Goal: Navigation & Orientation: Find specific page/section

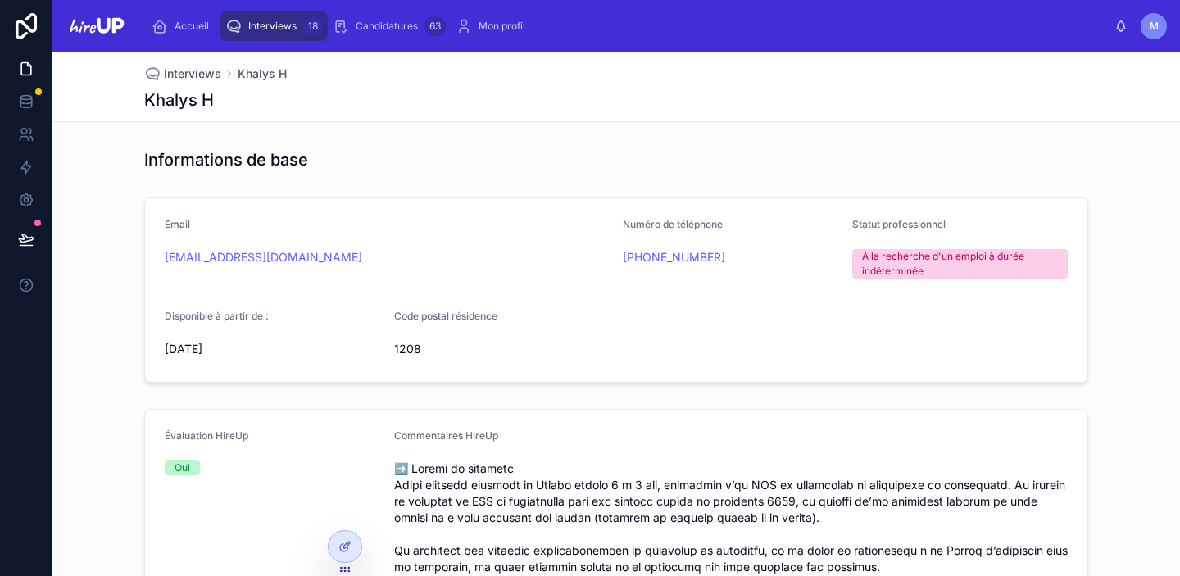
click at [273, 23] on span "Interviews" at bounding box center [272, 26] width 48 height 13
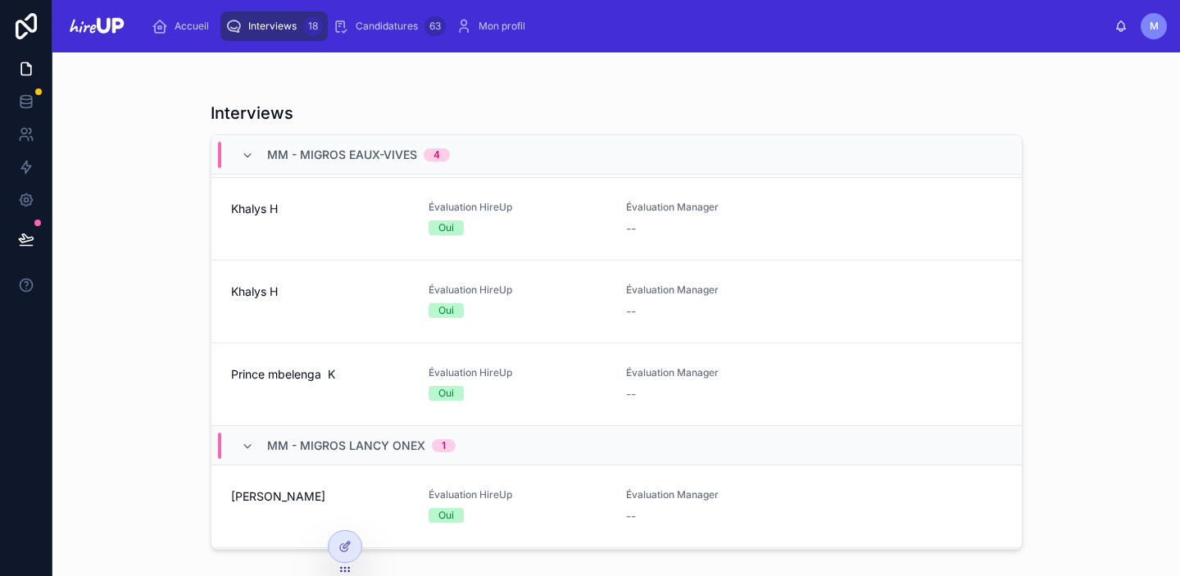
scroll to position [416, 0]
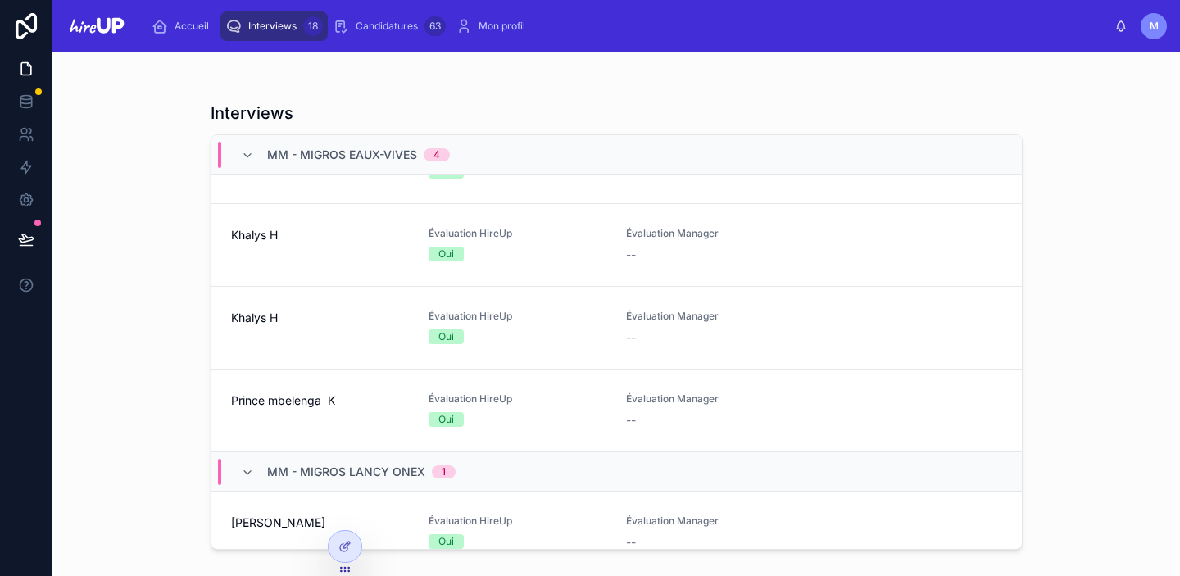
click at [315, 244] on div "Khalys H" at bounding box center [320, 245] width 178 height 36
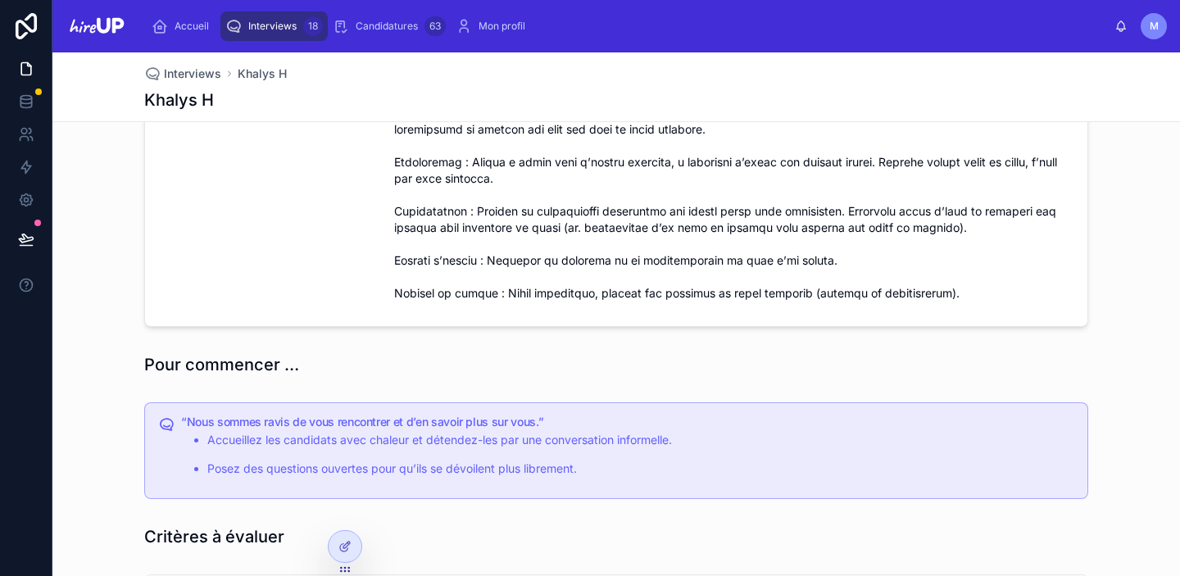
scroll to position [709, 0]
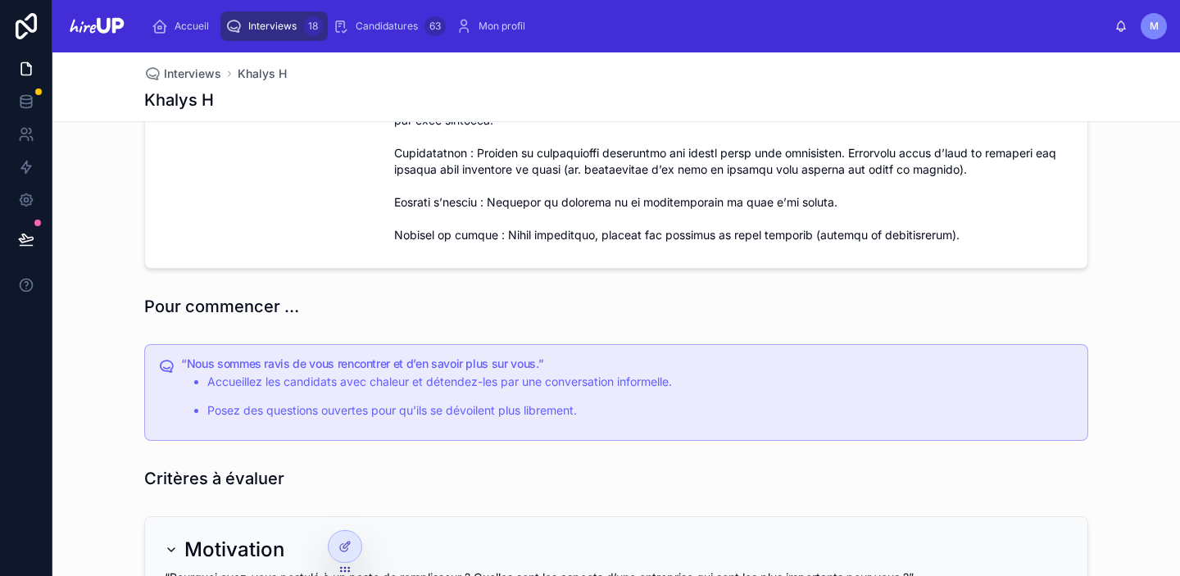
click at [264, 16] on div "Interviews 18" at bounding box center [273, 26] width 97 height 26
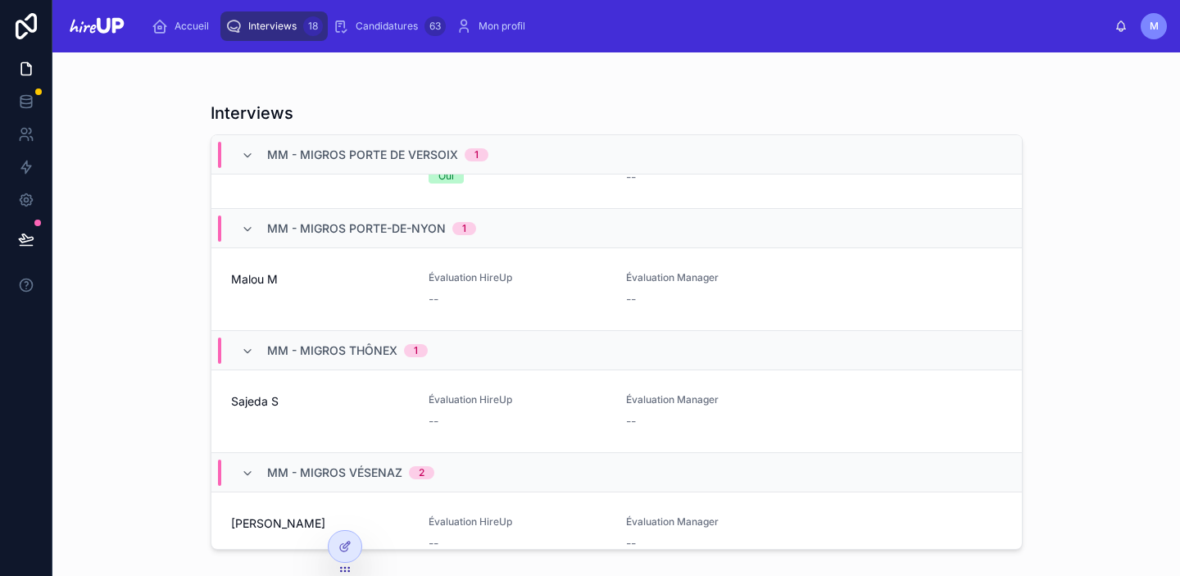
scroll to position [1399, 0]
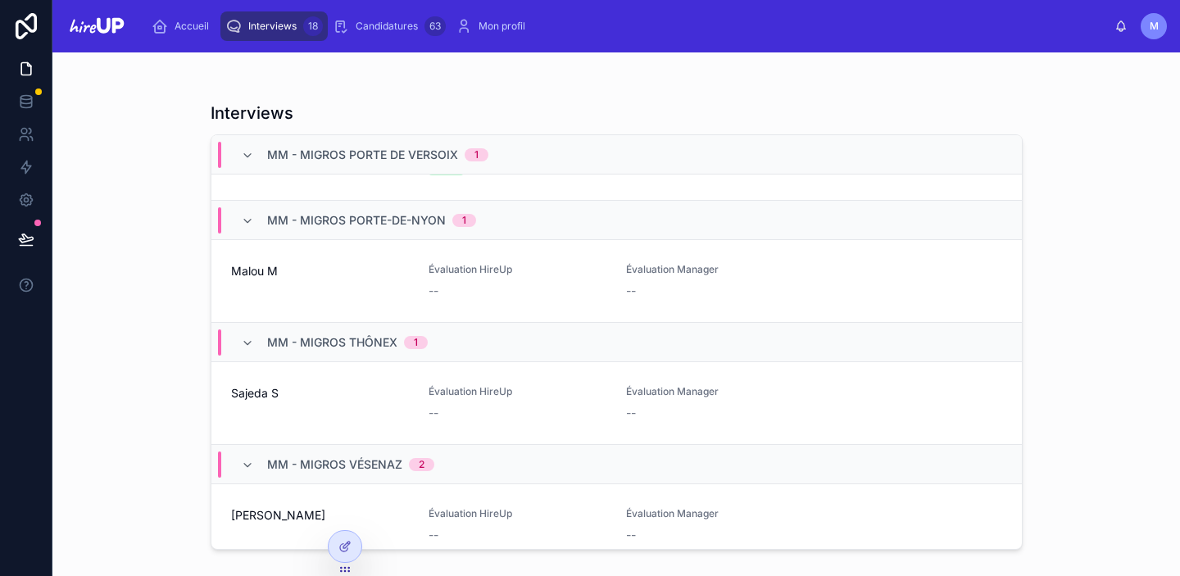
scroll to position [1405, 0]
click at [322, 271] on span "Malou M" at bounding box center [320, 270] width 178 height 16
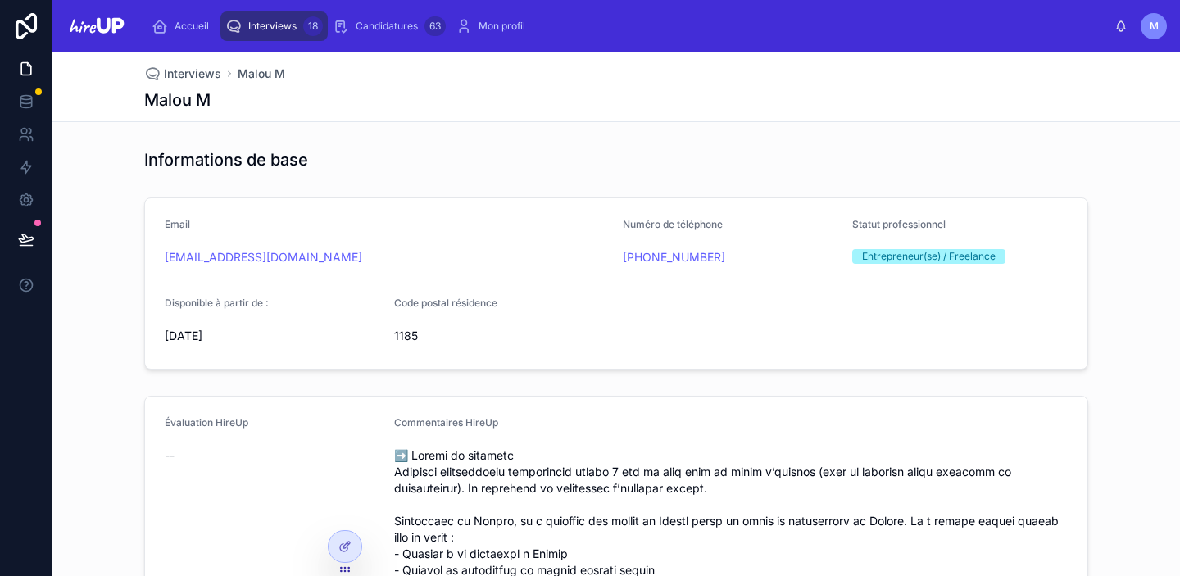
click at [273, 29] on span "Interviews" at bounding box center [272, 26] width 48 height 13
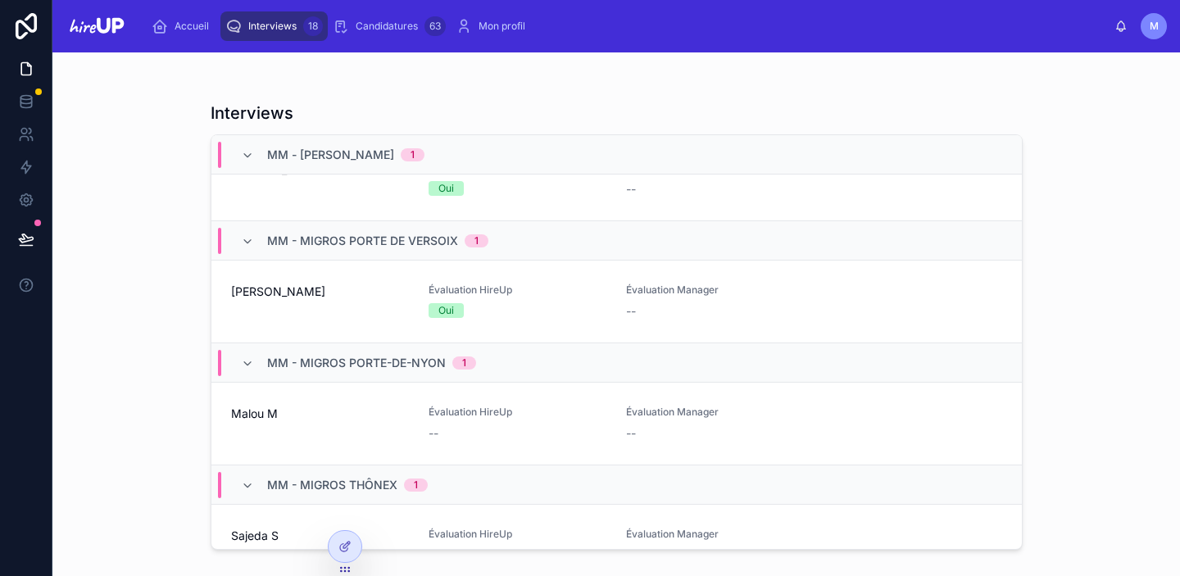
scroll to position [1261, 0]
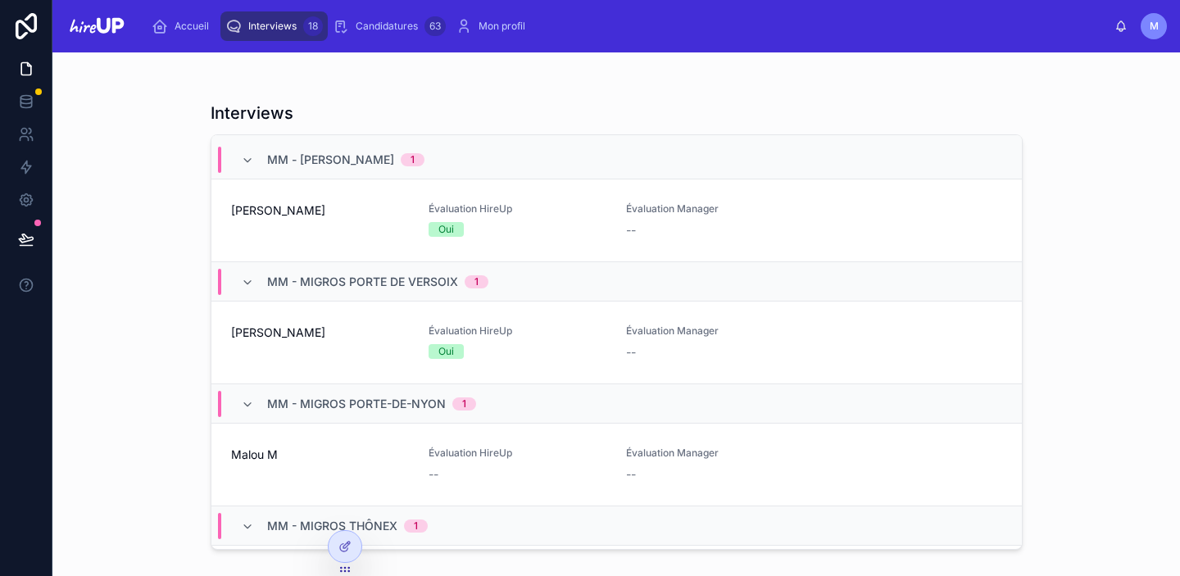
scroll to position [1181, 0]
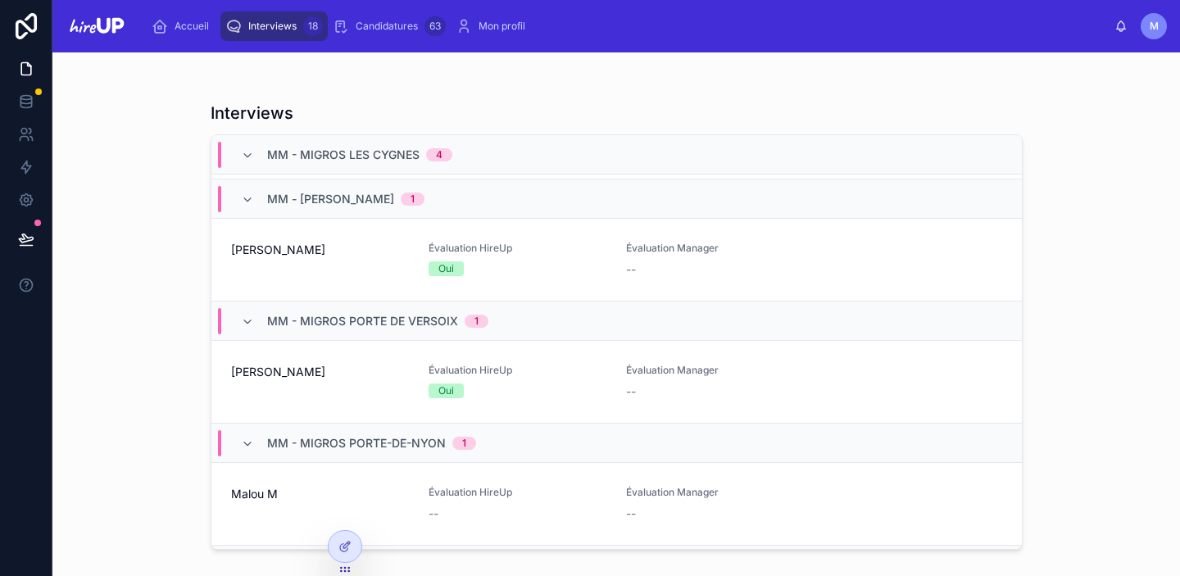
click at [323, 383] on div "[PERSON_NAME]" at bounding box center [320, 382] width 178 height 36
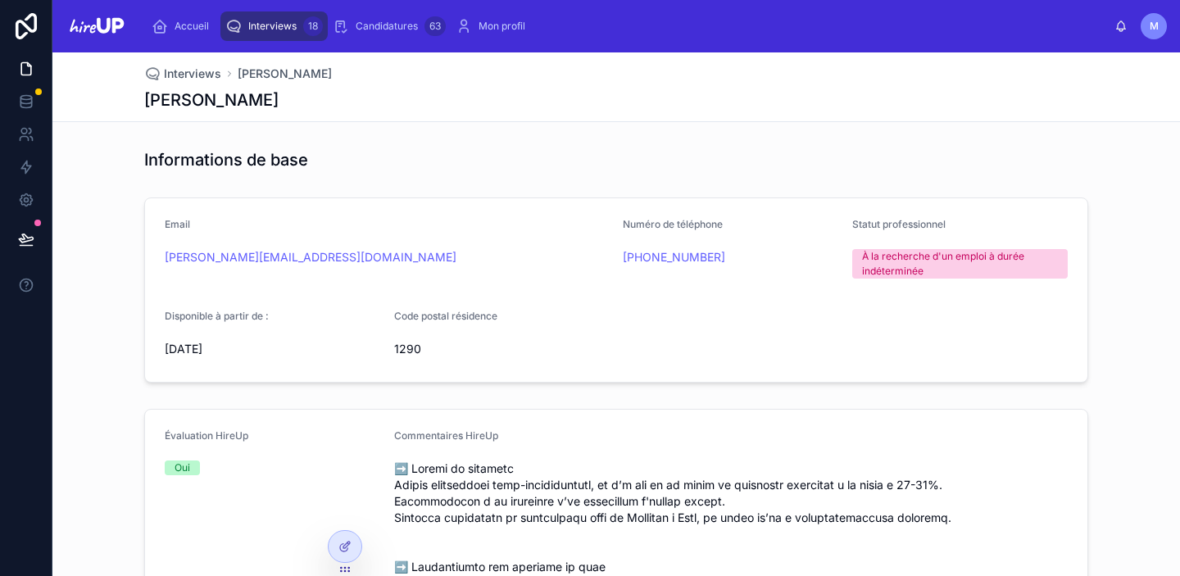
click at [257, 28] on span "Interviews" at bounding box center [272, 26] width 48 height 13
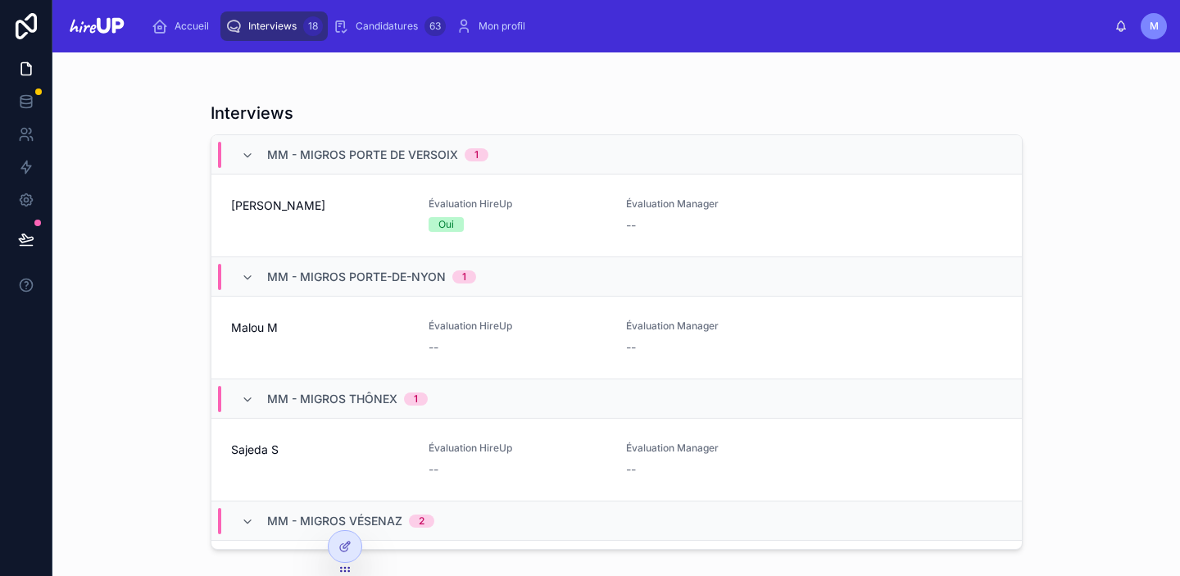
scroll to position [1387, 0]
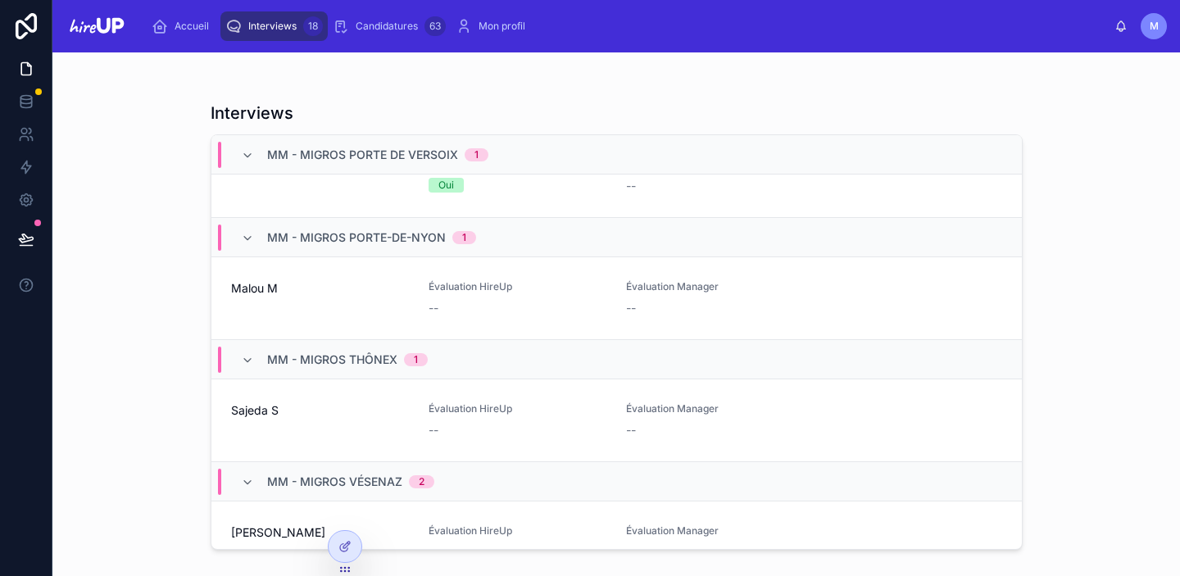
click at [521, 316] on div "Évaluation HireUp --" at bounding box center [517, 298] width 178 height 36
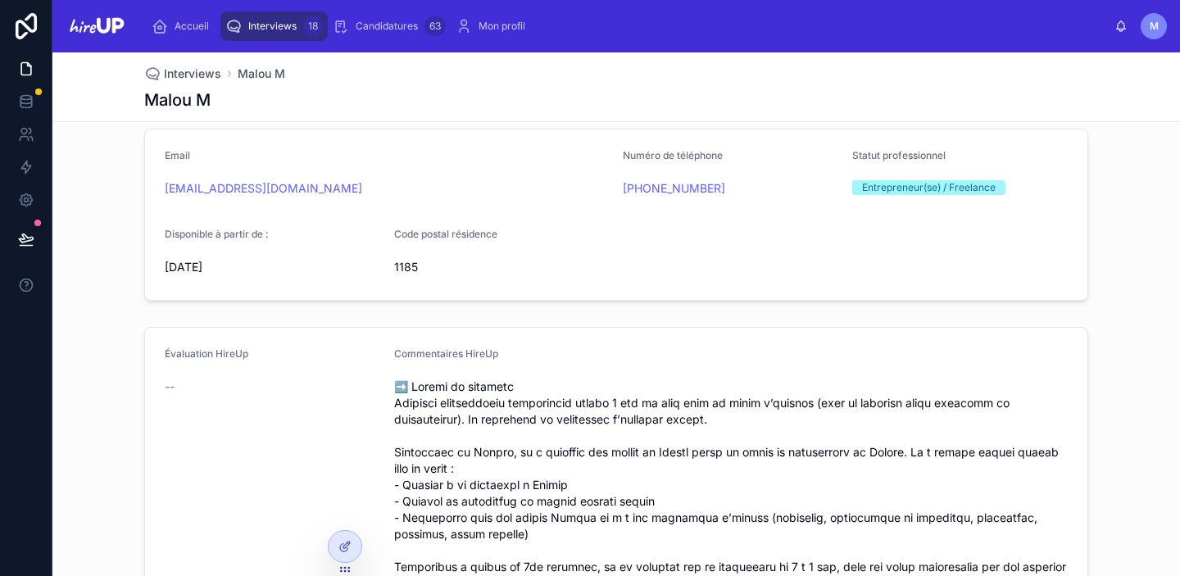
scroll to position [80, 0]
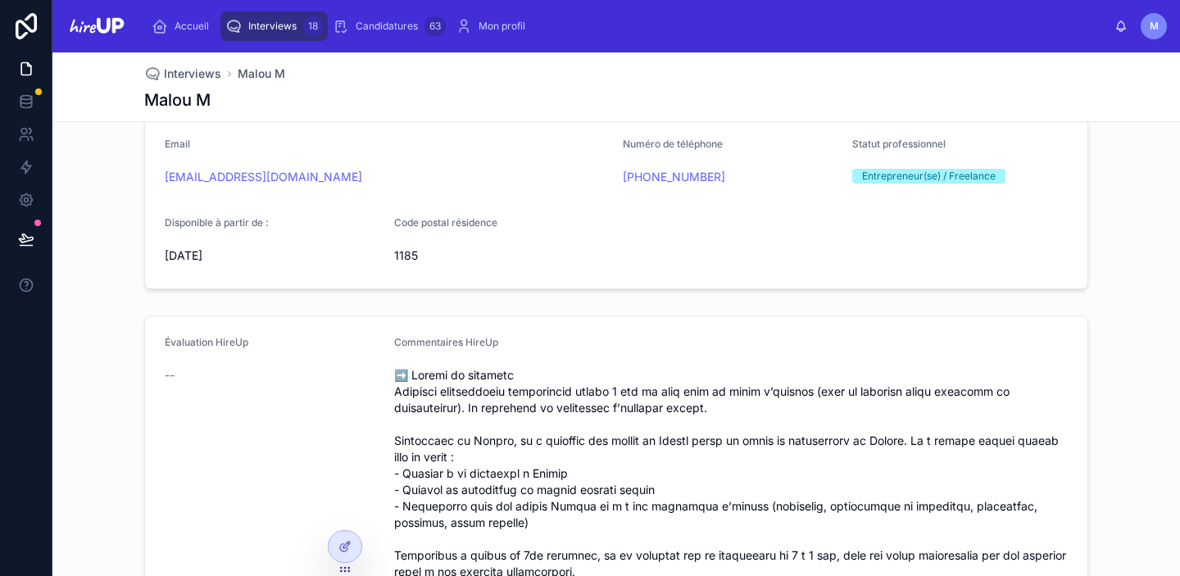
click at [256, 27] on span "Interviews" at bounding box center [272, 26] width 48 height 13
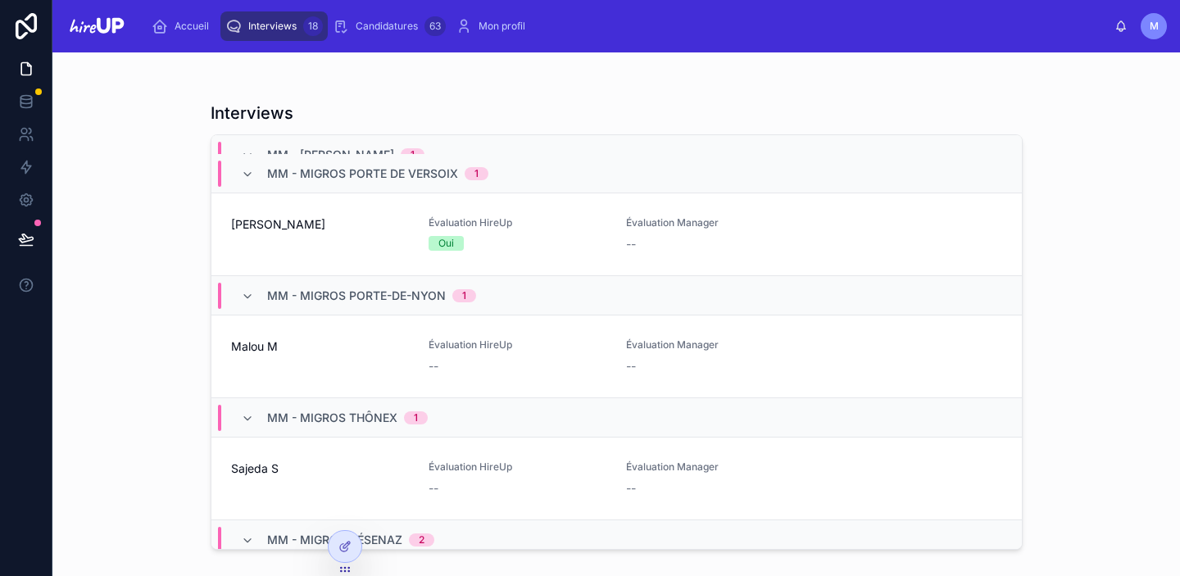
scroll to position [1330, 0]
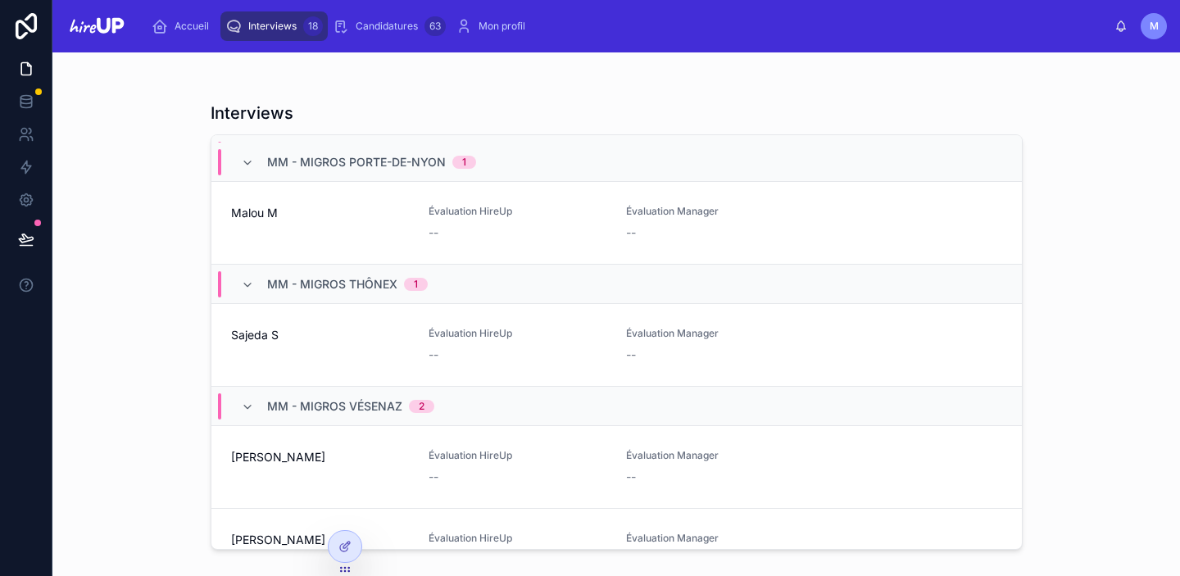
scroll to position [1421, 0]
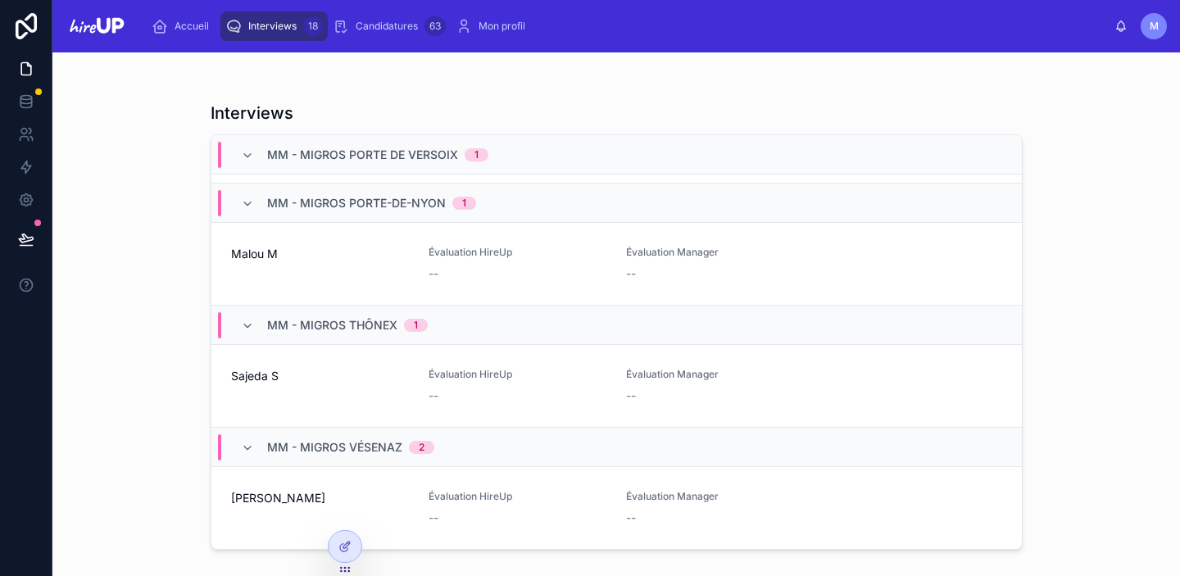
click at [324, 280] on div "Malou M" at bounding box center [320, 264] width 178 height 36
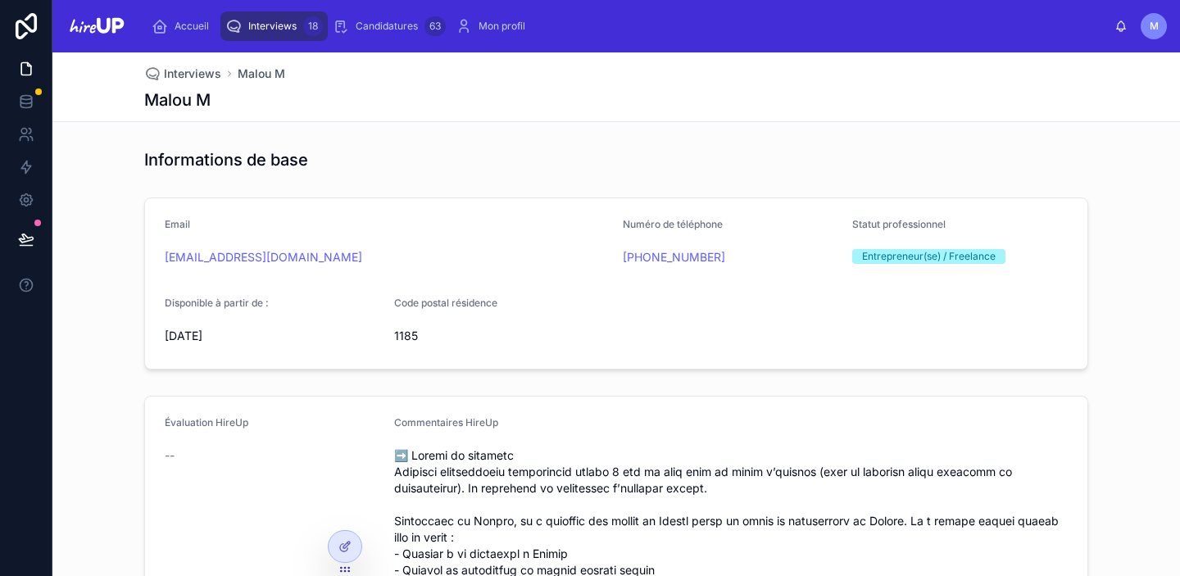
click at [274, 29] on span "Interviews" at bounding box center [272, 26] width 48 height 13
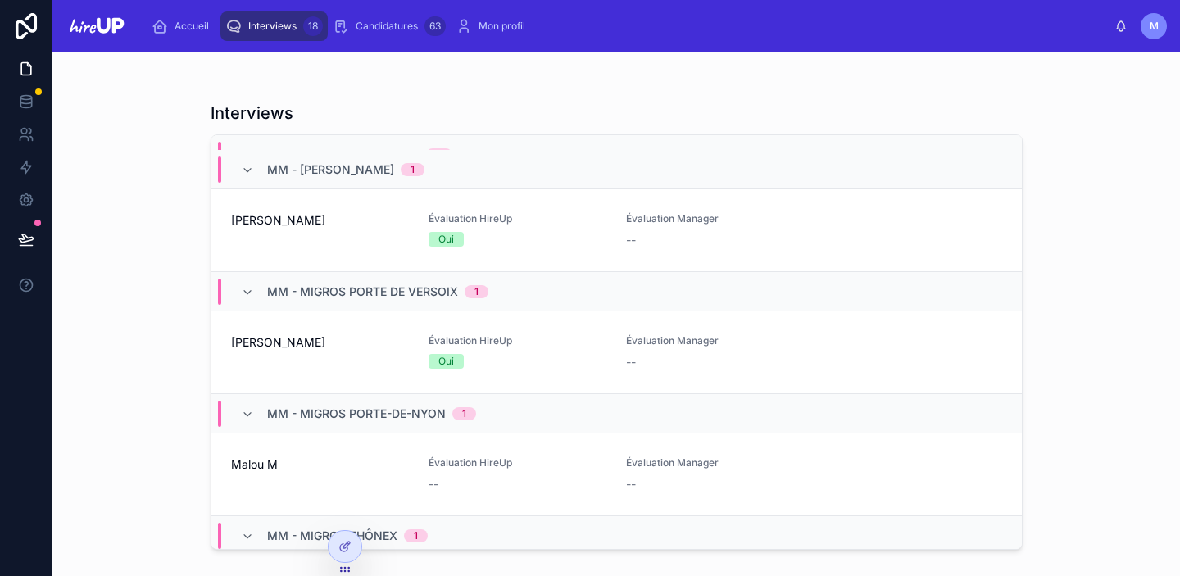
scroll to position [1316, 0]
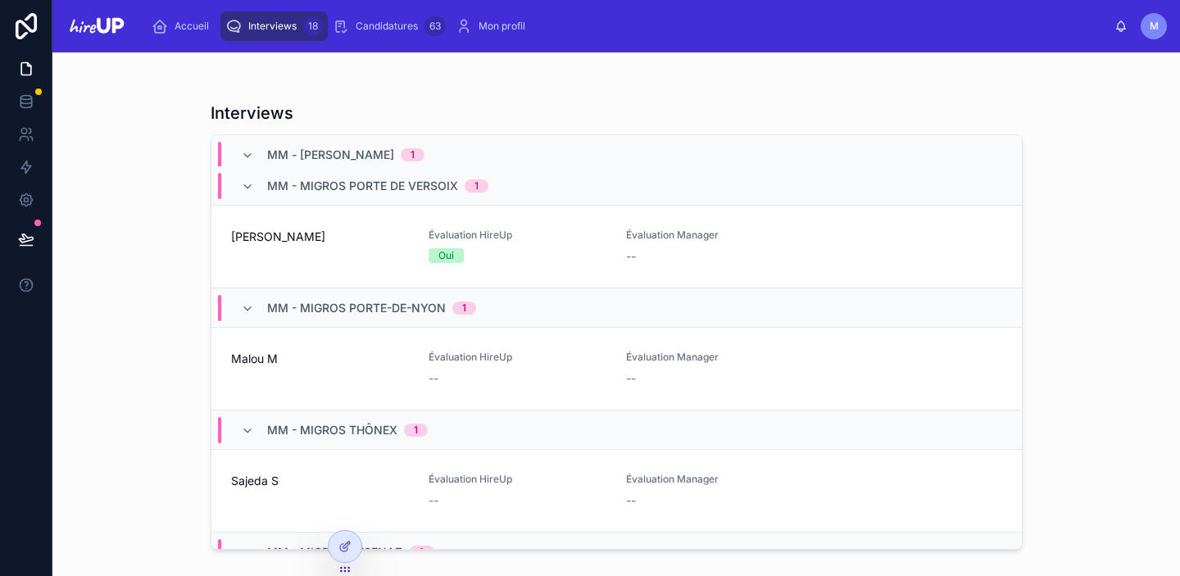
click at [315, 369] on div "Malou M" at bounding box center [320, 369] width 178 height 36
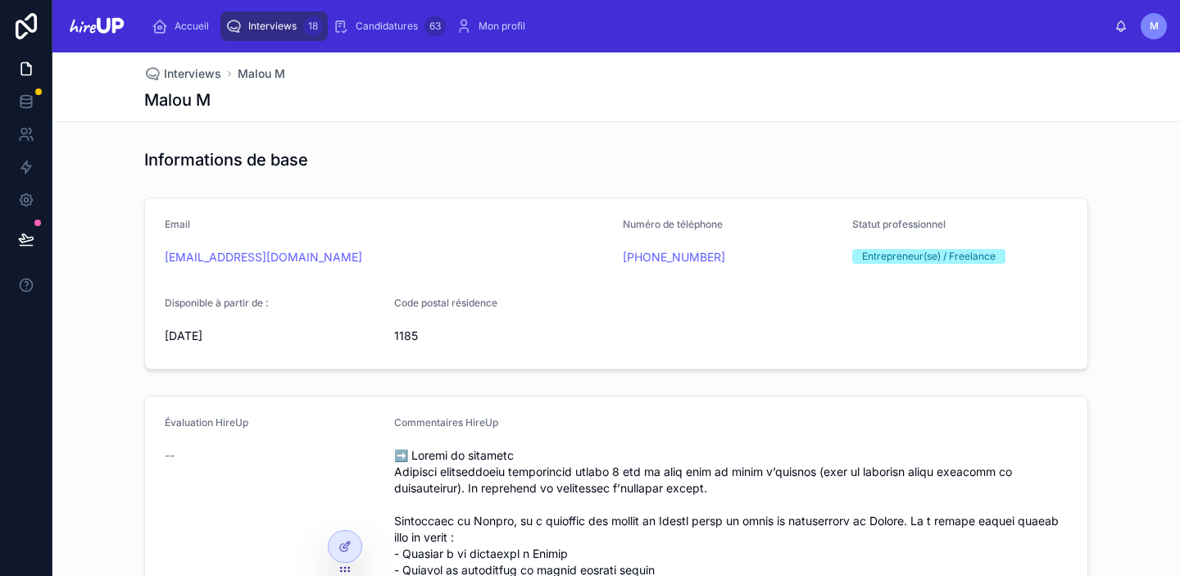
click at [271, 29] on span "Interviews" at bounding box center [272, 26] width 48 height 13
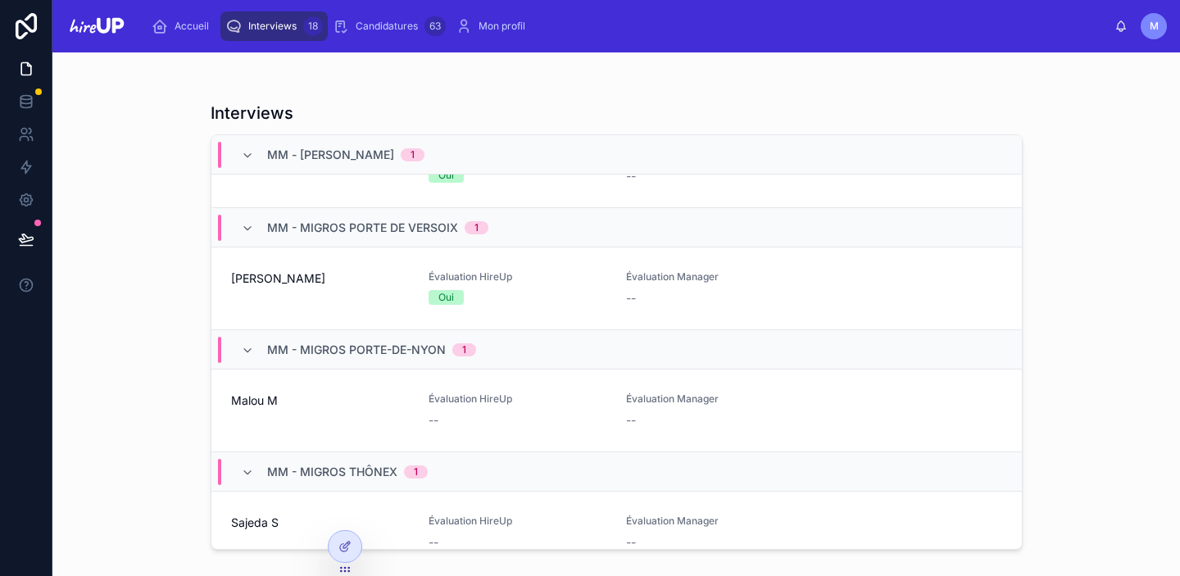
scroll to position [1275, 0]
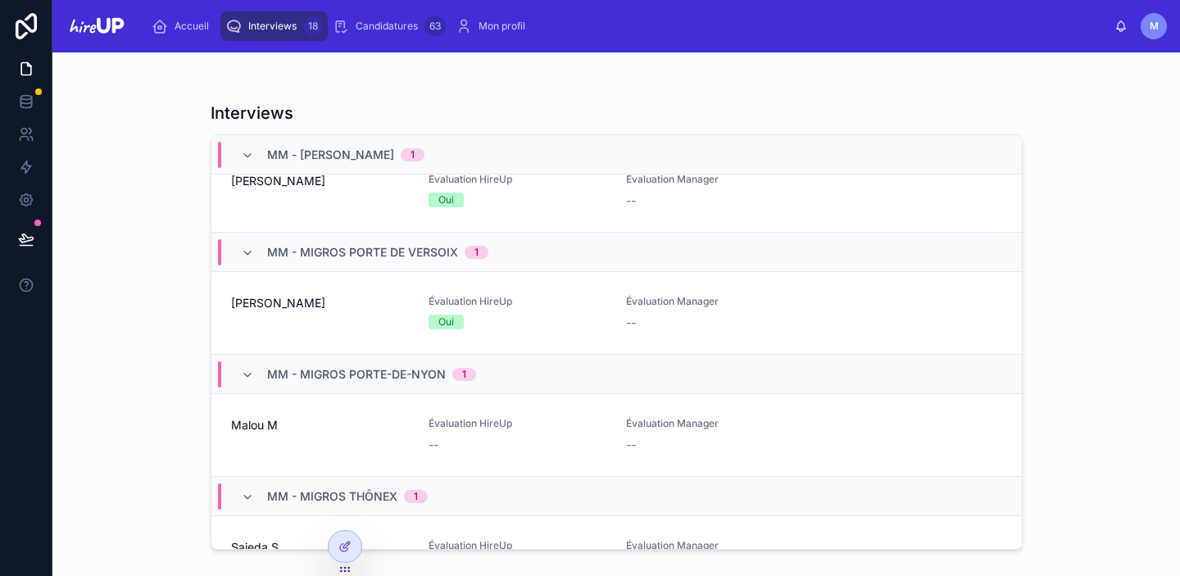
scroll to position [1289, 0]
click at [286, 311] on div "[PERSON_NAME]" at bounding box center [320, 313] width 178 height 36
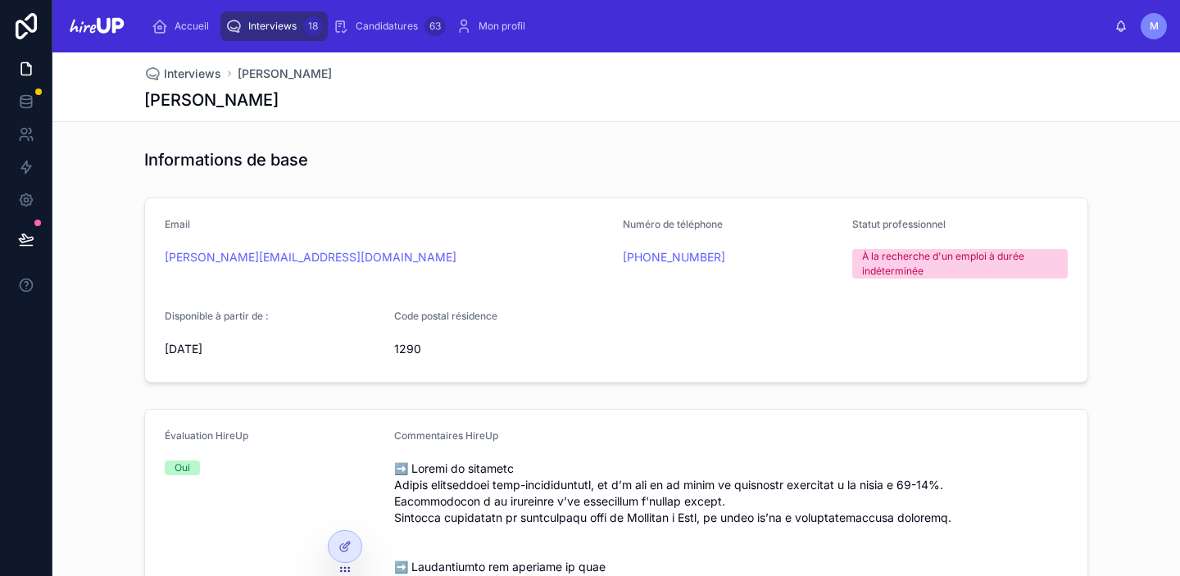
click at [264, 23] on span "Interviews" at bounding box center [272, 26] width 48 height 13
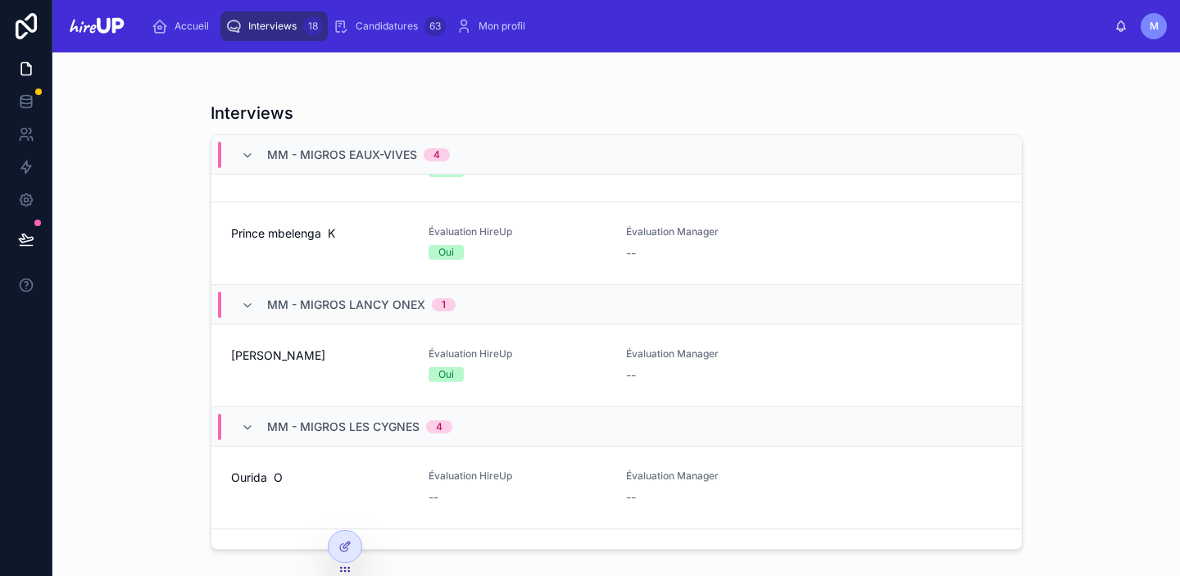
scroll to position [664, 0]
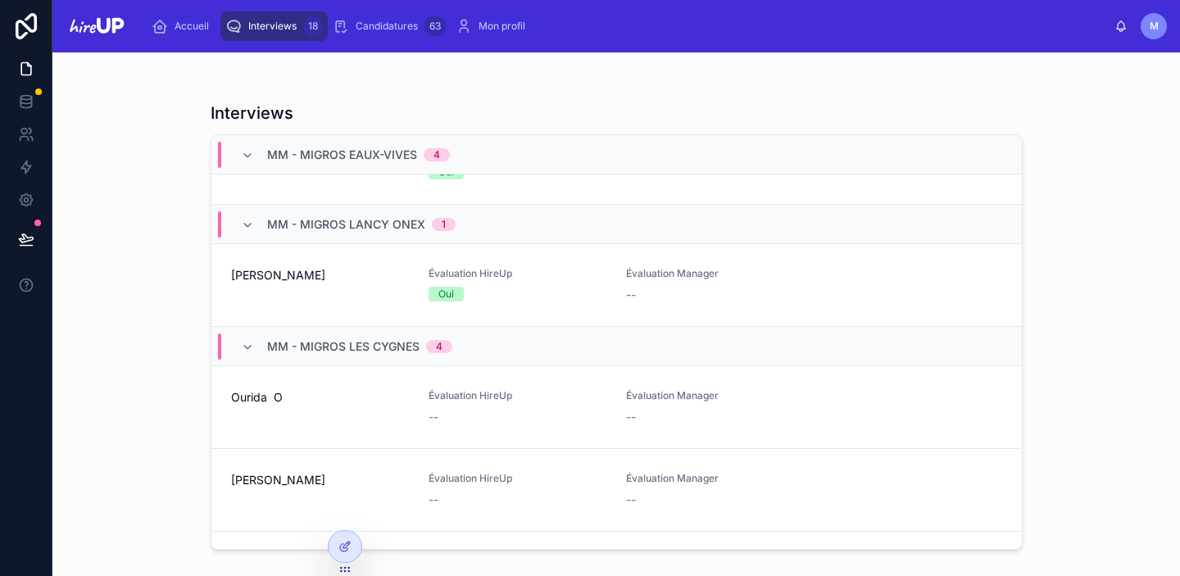
click at [399, 25] on span "Candidatures" at bounding box center [387, 26] width 62 height 13
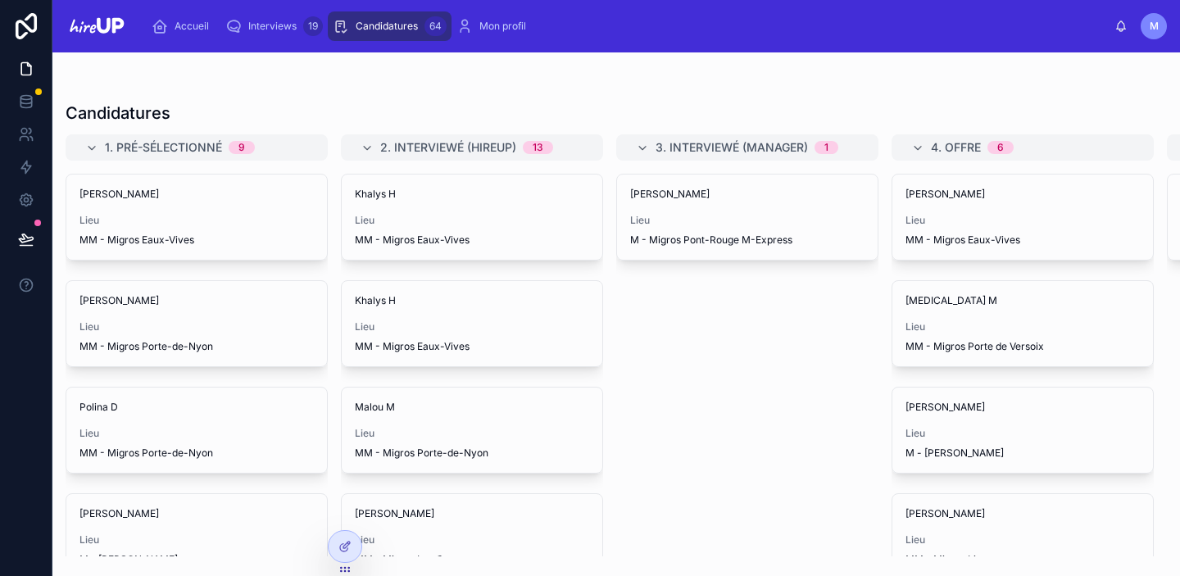
click at [290, 26] on span "Interviews" at bounding box center [272, 26] width 48 height 13
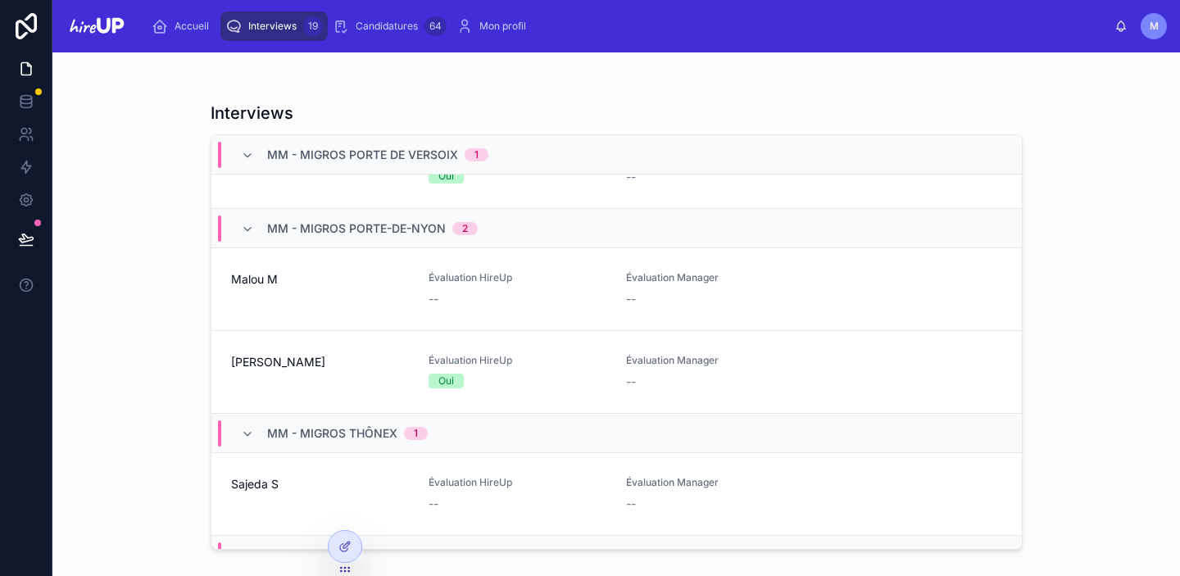
scroll to position [1396, 0]
click at [305, 306] on link "Malou M Évaluation HireUp -- [GEOGRAPHIC_DATA] Manager --" at bounding box center [616, 289] width 810 height 83
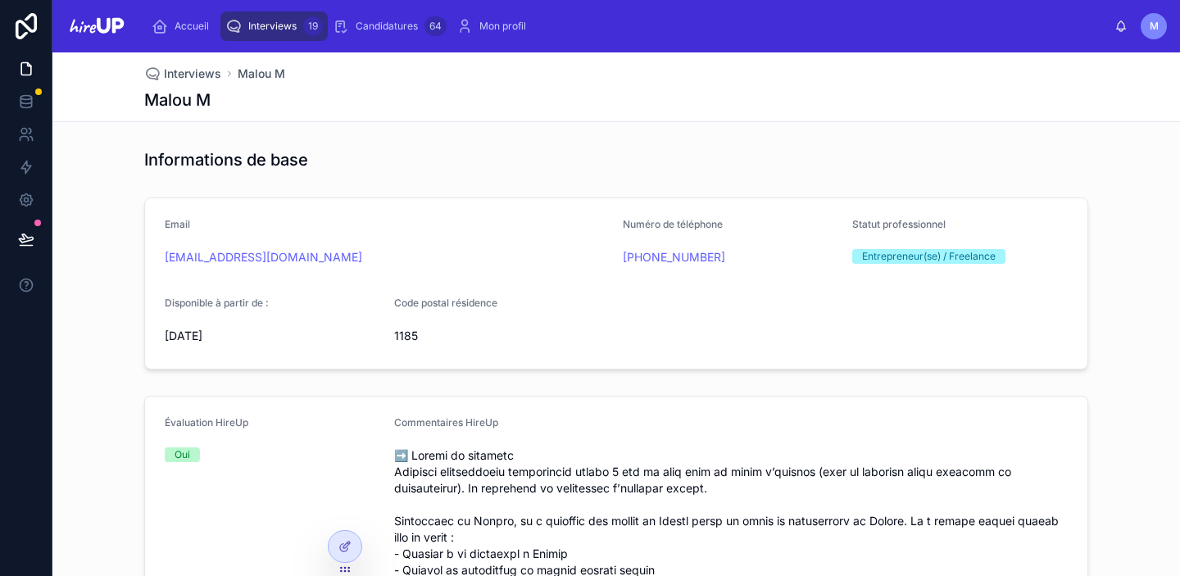
click at [264, 30] on span "Interviews" at bounding box center [272, 26] width 48 height 13
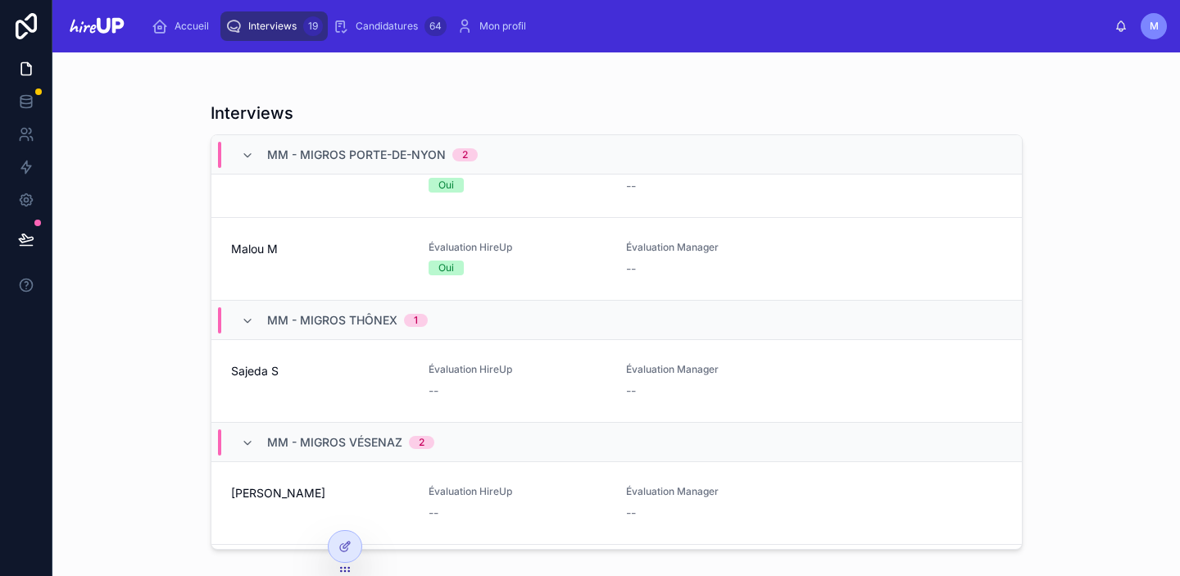
scroll to position [1316, 0]
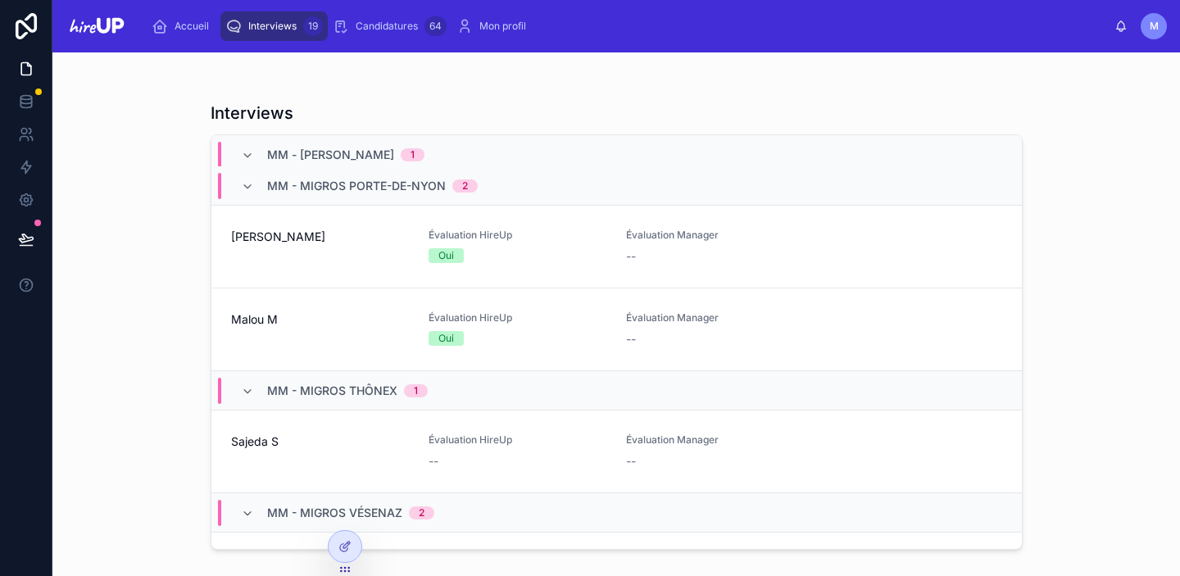
click at [285, 333] on div "Malou M" at bounding box center [320, 329] width 178 height 36
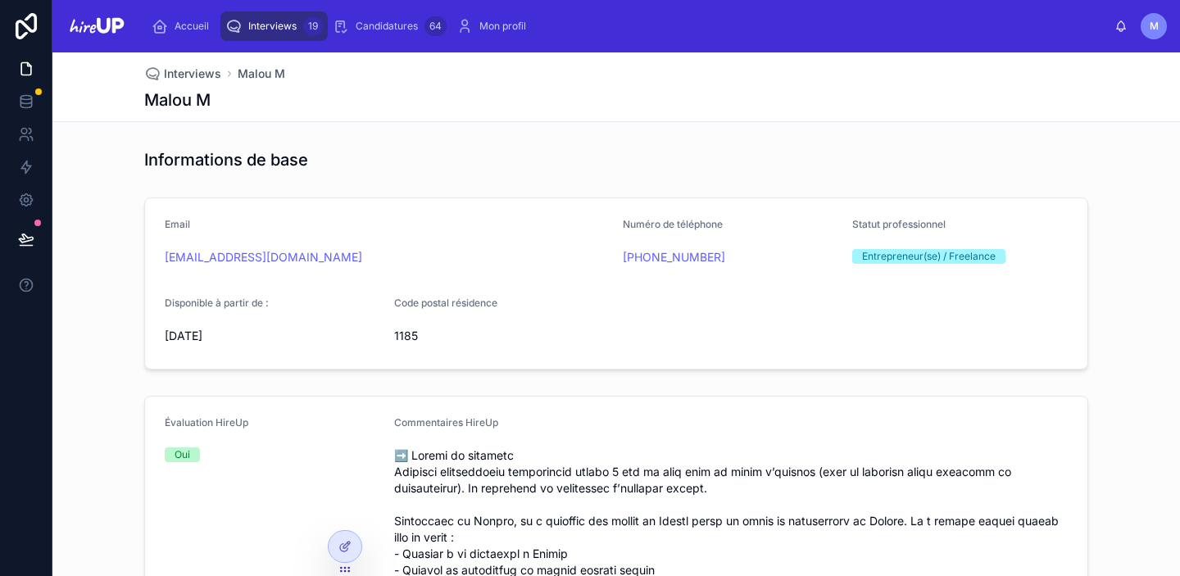
click at [261, 29] on span "Interviews" at bounding box center [272, 26] width 48 height 13
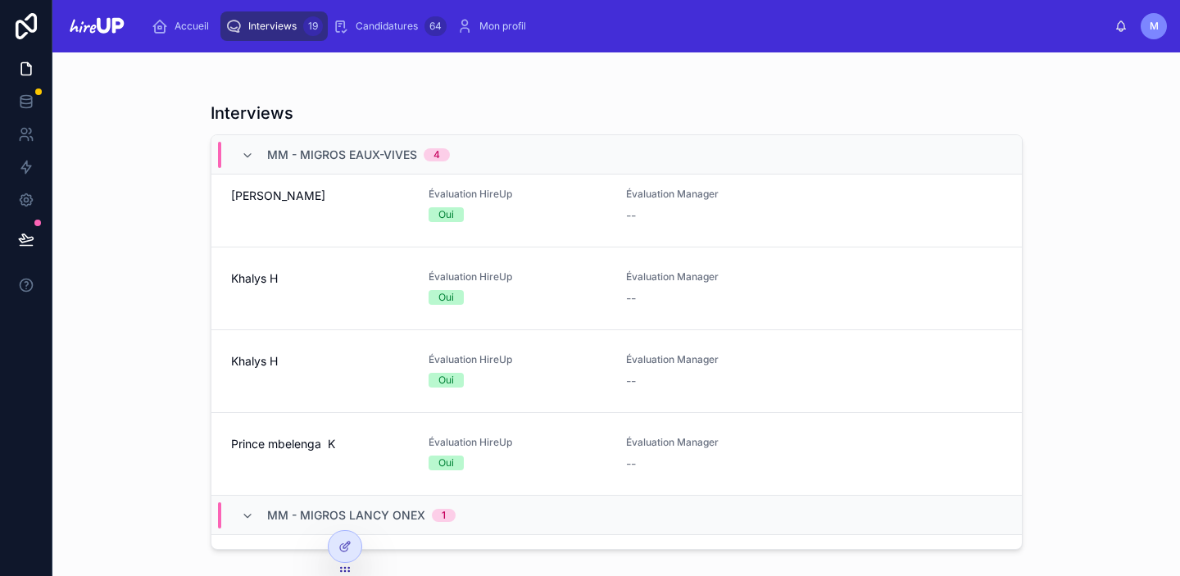
scroll to position [309, 0]
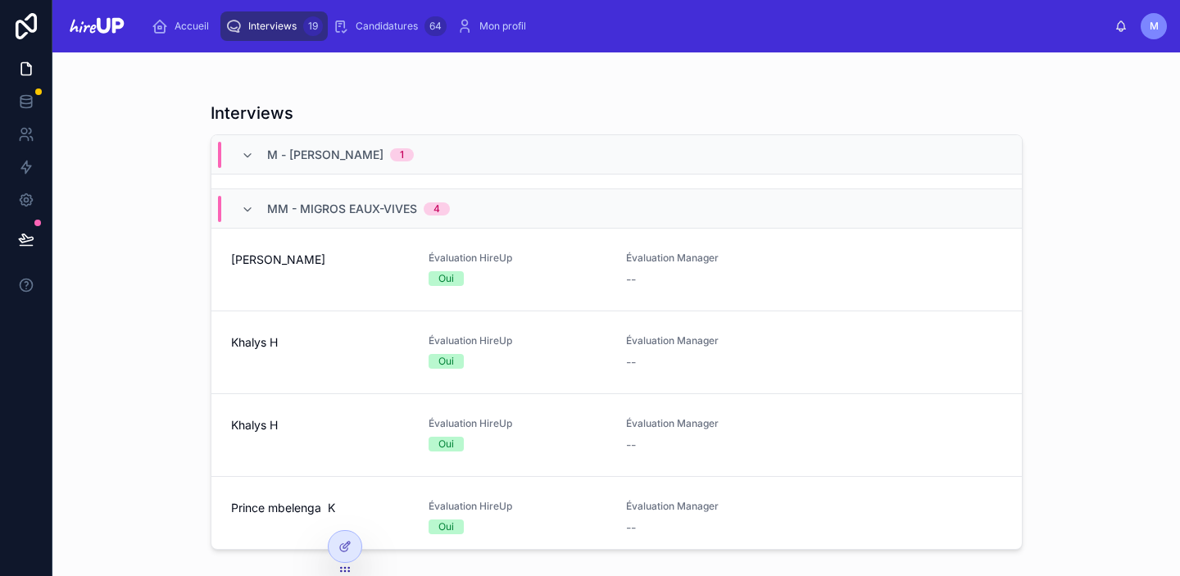
click at [269, 261] on span "[PERSON_NAME]" at bounding box center [320, 259] width 178 height 16
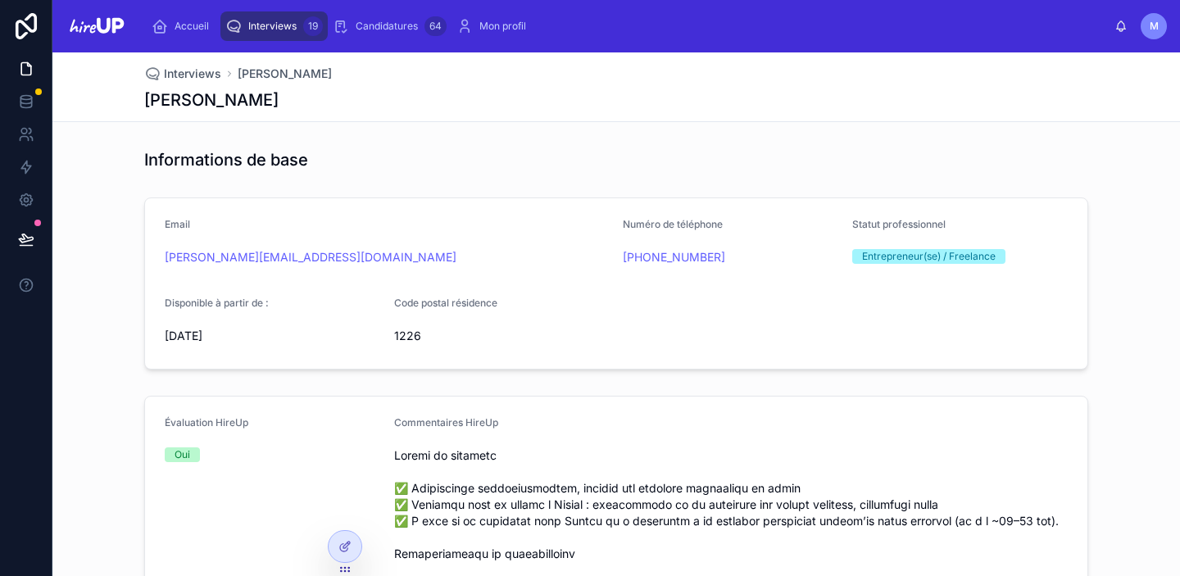
click at [265, 20] on span "Interviews" at bounding box center [272, 26] width 48 height 13
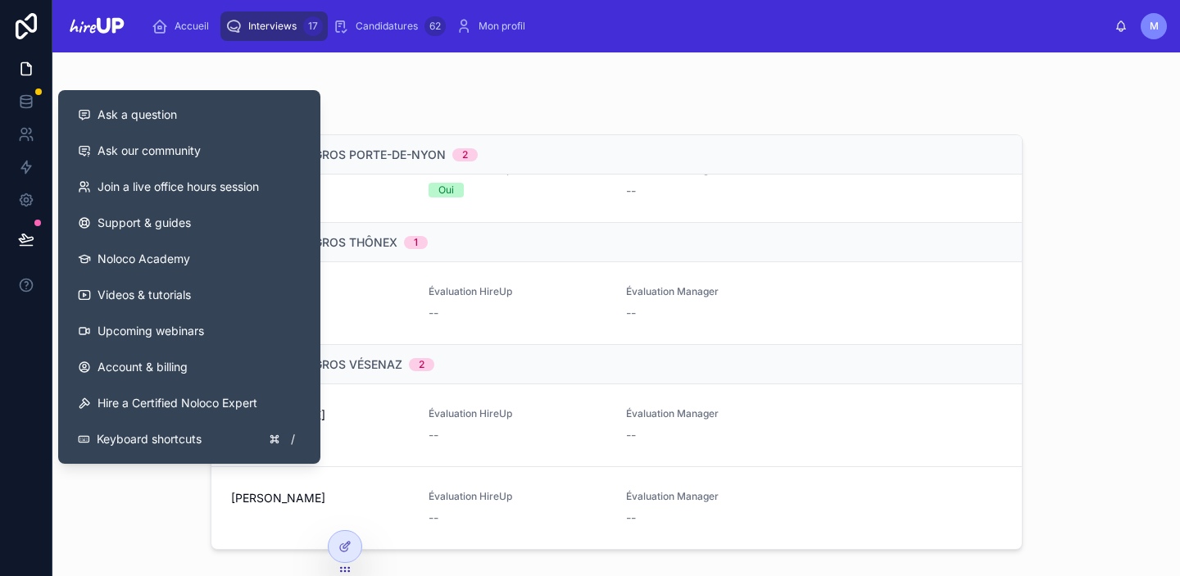
scroll to position [1261, 0]
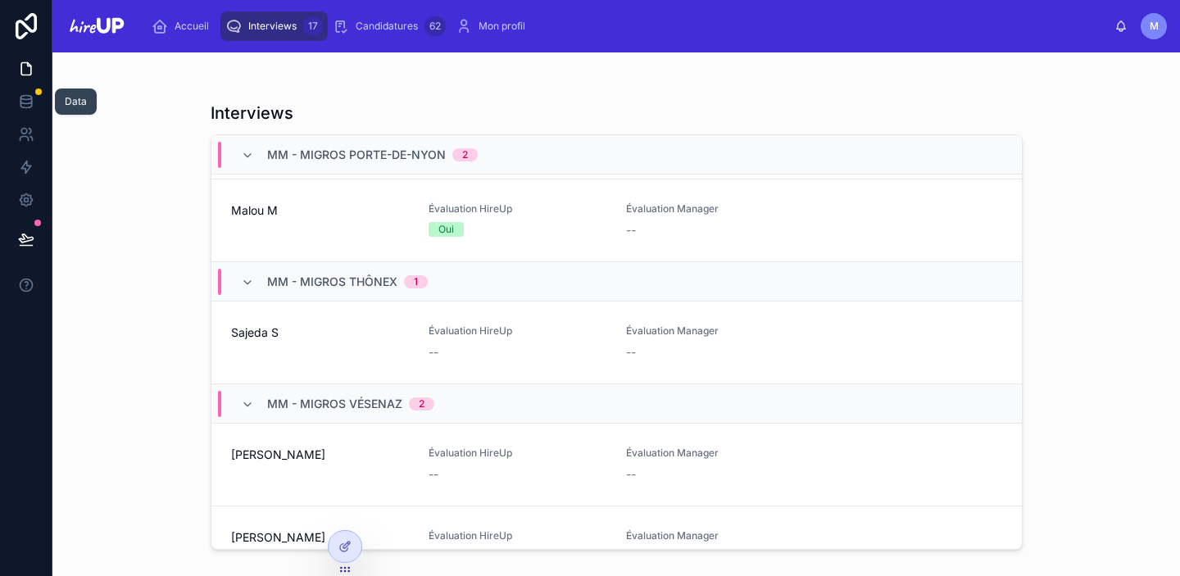
click at [26, 102] on icon at bounding box center [26, 101] width 16 height 16
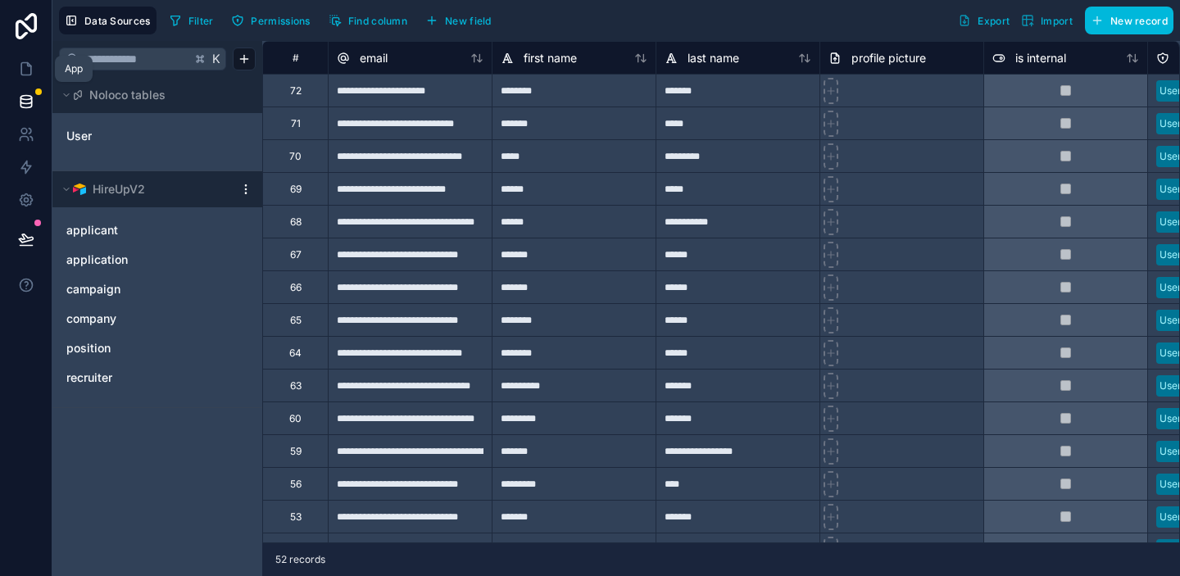
click at [22, 67] on icon at bounding box center [26, 69] width 16 height 16
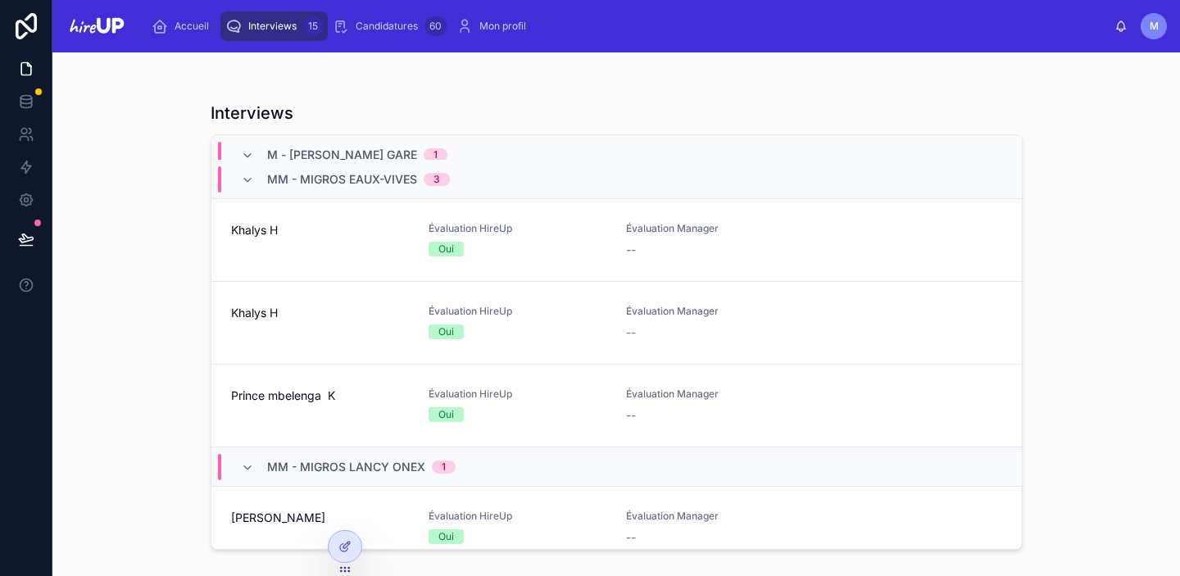
scroll to position [96, 0]
click at [338, 256] on div "Khalys H" at bounding box center [320, 242] width 178 height 36
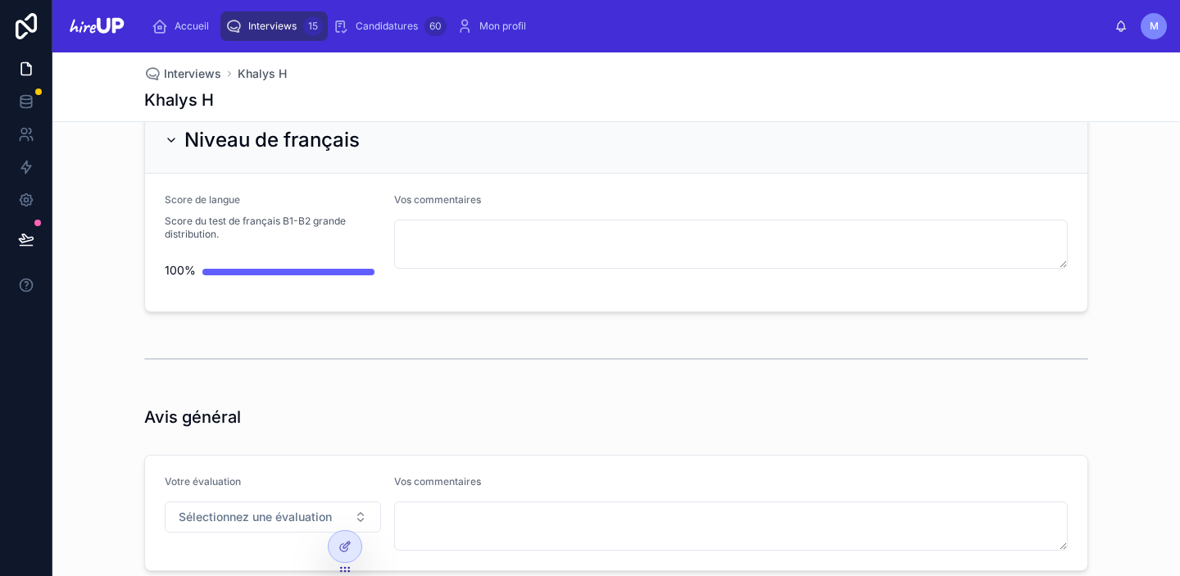
scroll to position [4414, 0]
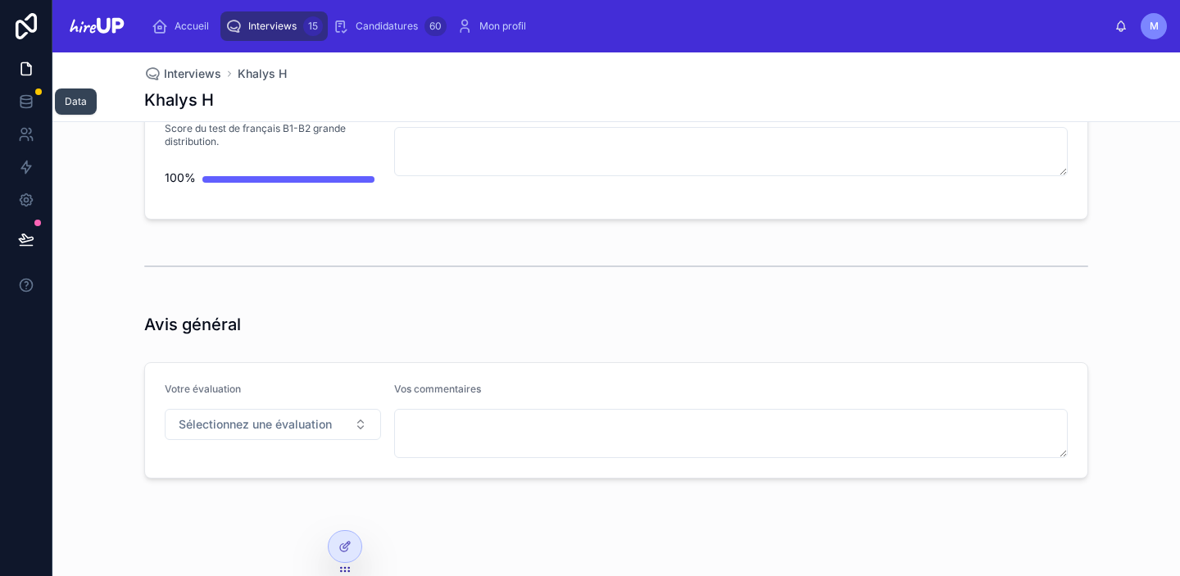
click at [27, 102] on icon at bounding box center [25, 100] width 11 height 7
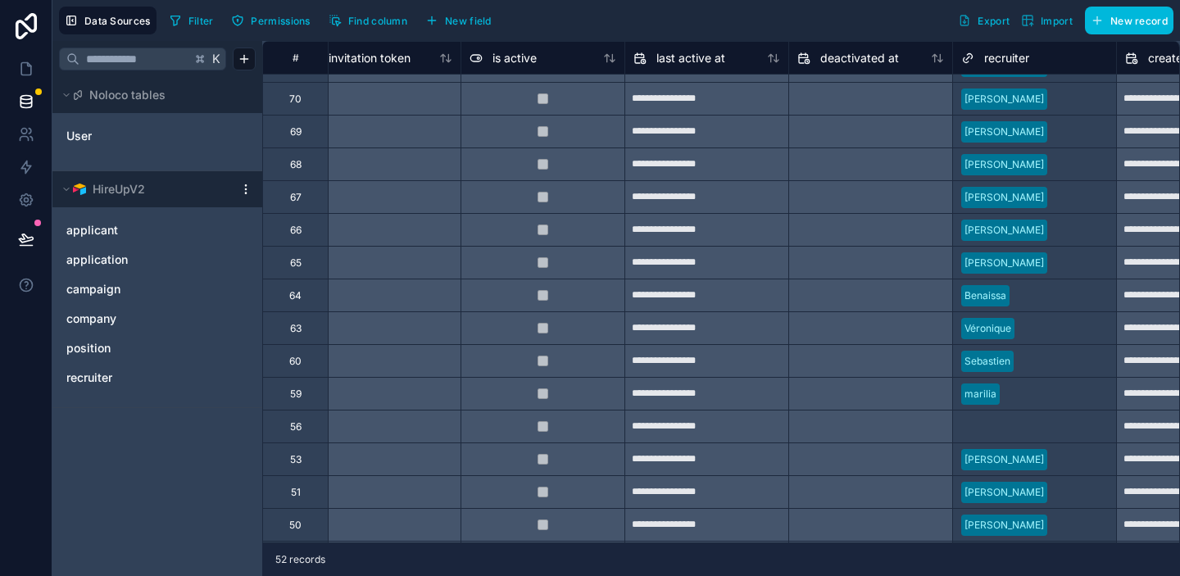
scroll to position [57, 1031]
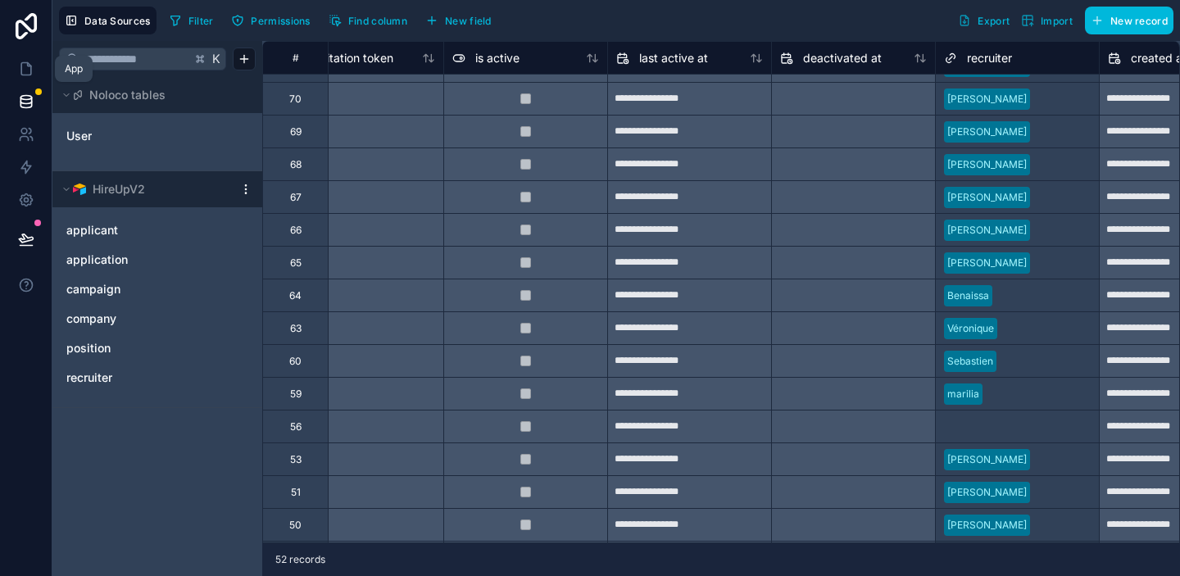
click at [25, 69] on icon at bounding box center [26, 69] width 16 height 16
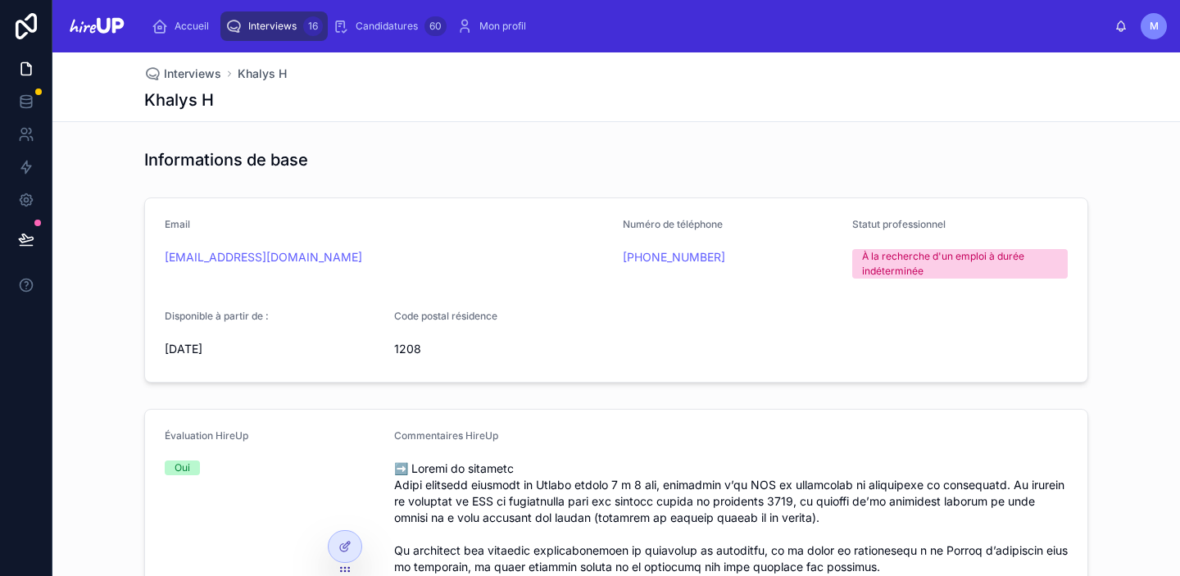
click at [282, 30] on span "Interviews" at bounding box center [272, 26] width 48 height 13
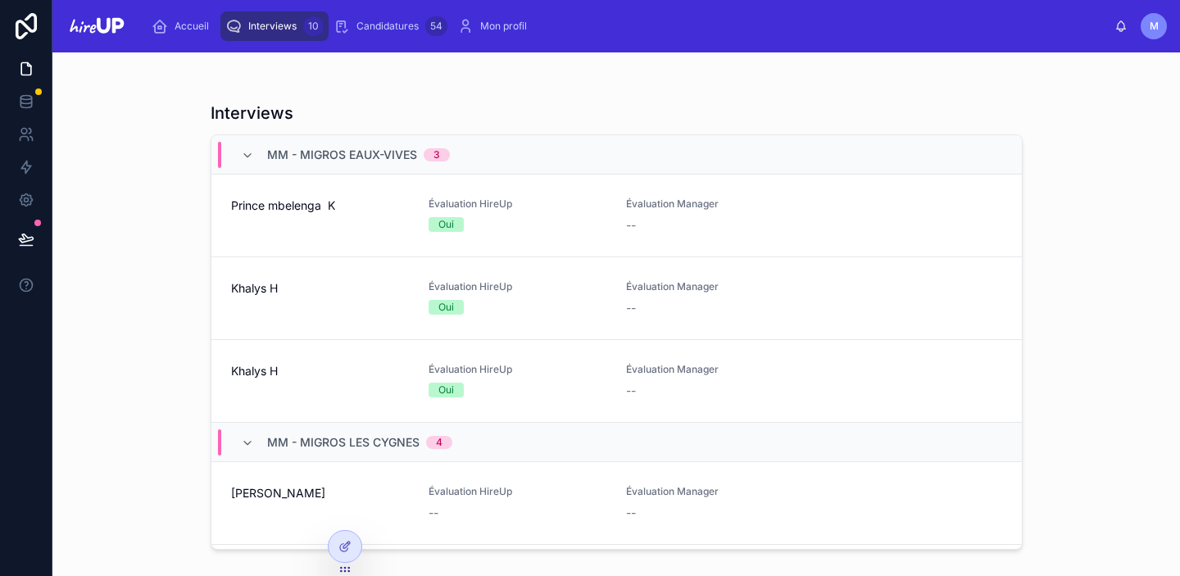
click at [342, 220] on div "Prince mbelenga K" at bounding box center [320, 215] width 178 height 36
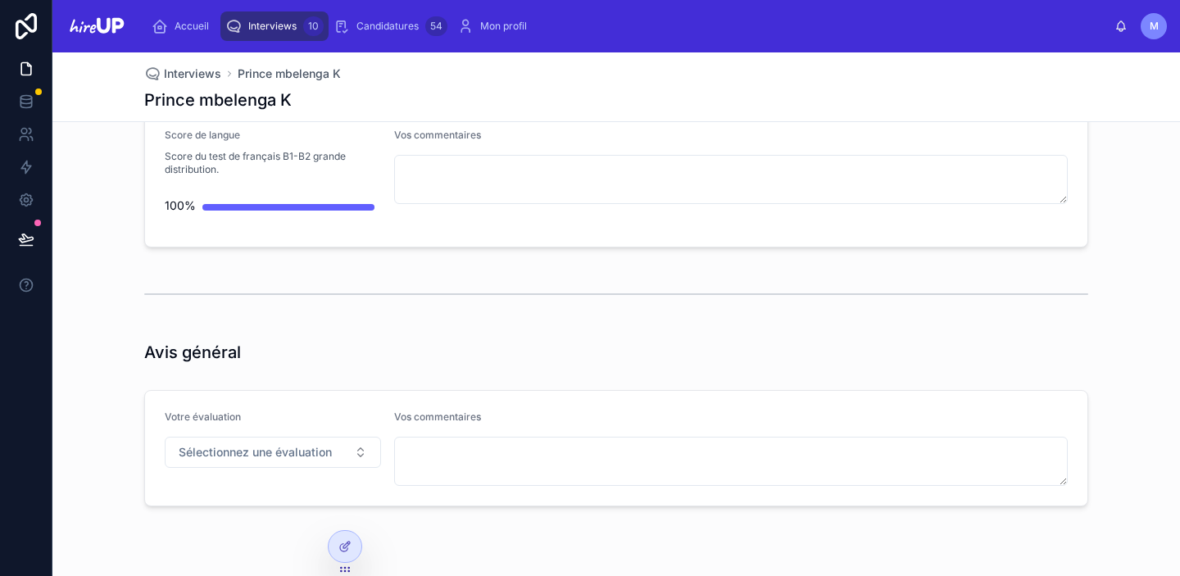
scroll to position [4495, 0]
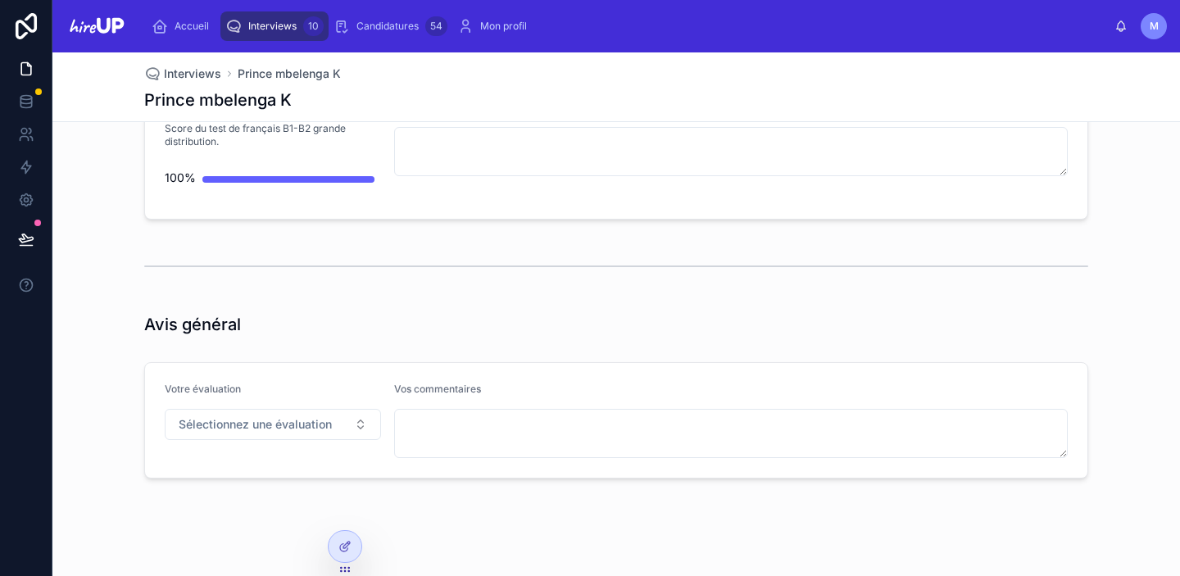
click at [270, 28] on span "Interviews" at bounding box center [272, 26] width 48 height 13
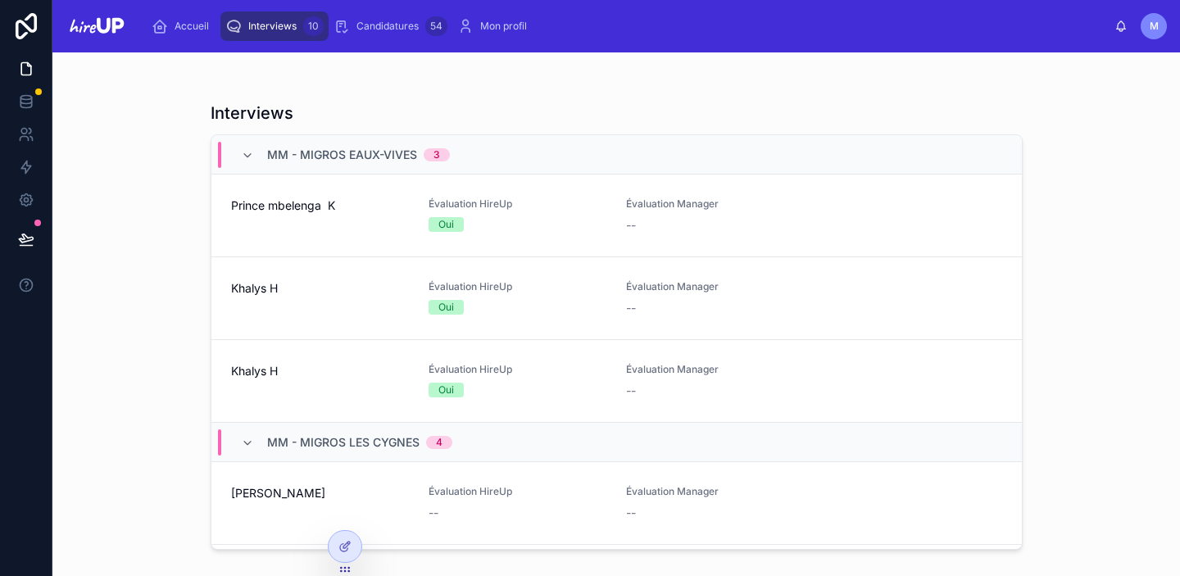
click at [281, 311] on div "Khalys H" at bounding box center [320, 298] width 178 height 36
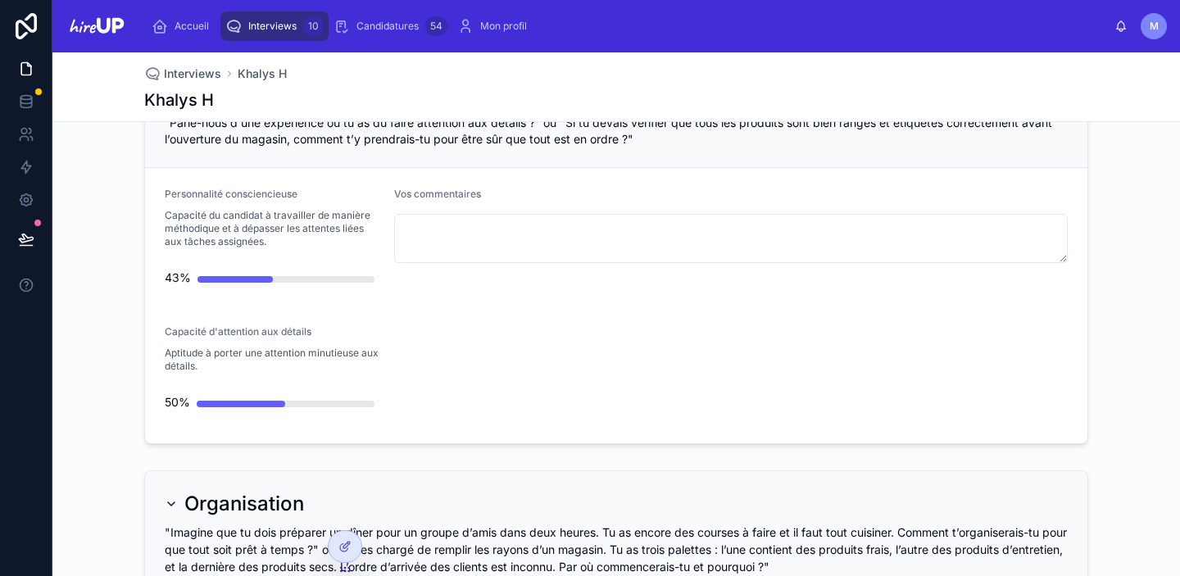
scroll to position [1044, 0]
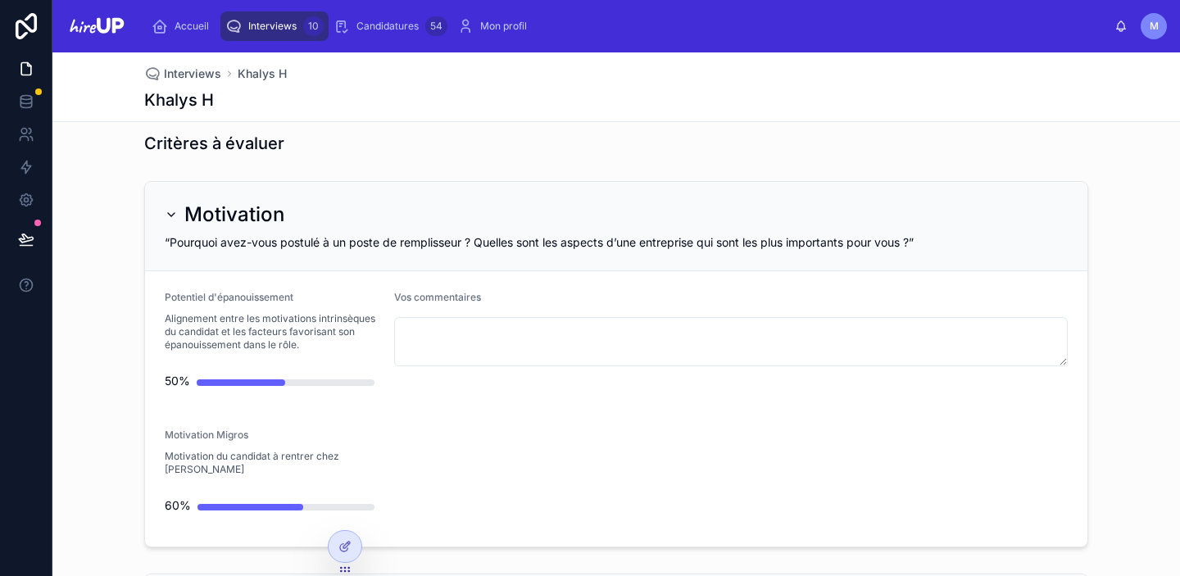
click at [267, 34] on div "Interviews 10" at bounding box center [274, 26] width 98 height 26
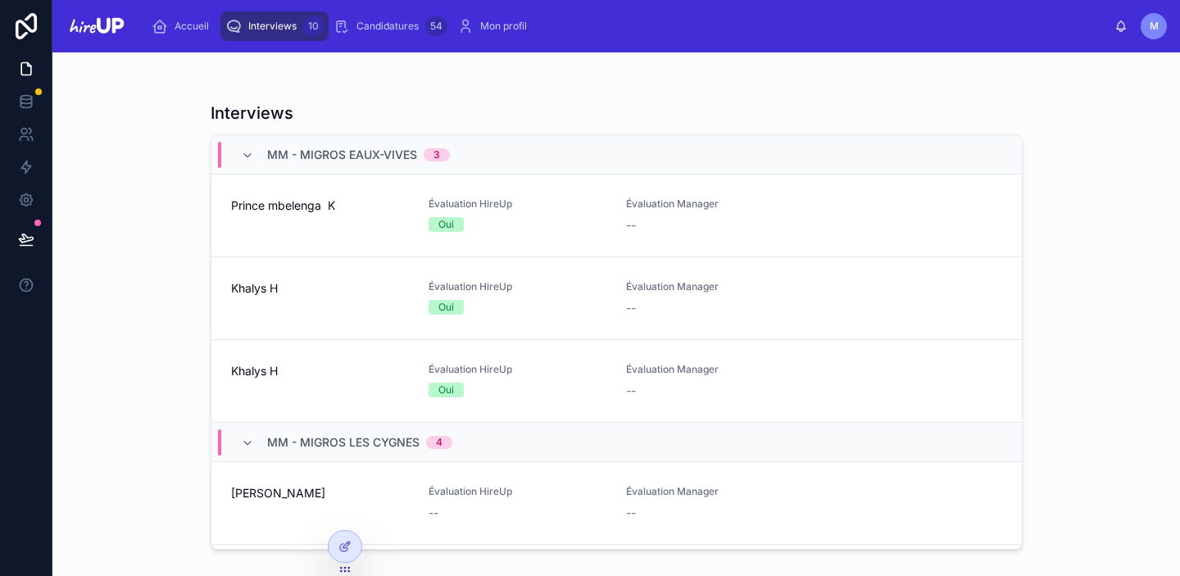
click at [256, 377] on span "Khalys H" at bounding box center [320, 371] width 178 height 16
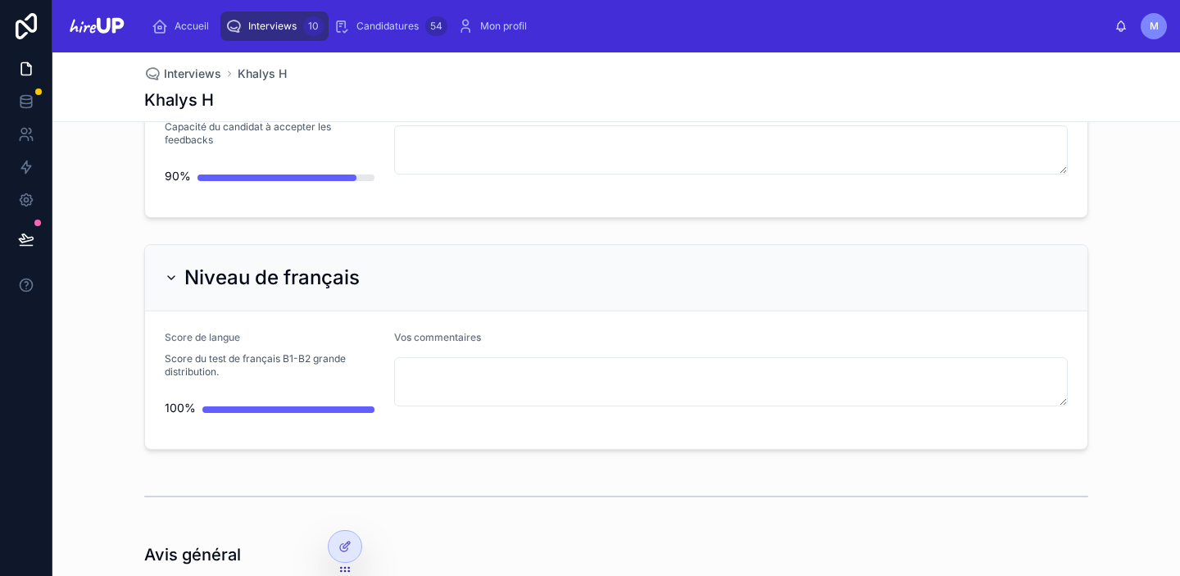
scroll to position [4446, 0]
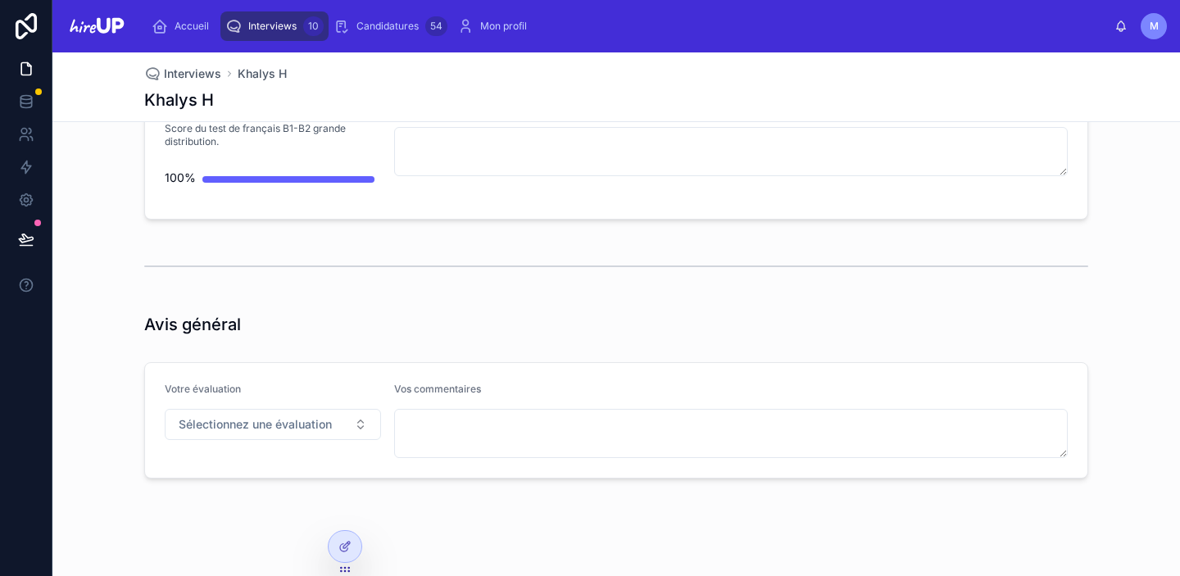
click at [272, 21] on span "Interviews" at bounding box center [272, 26] width 48 height 13
